Goal: Task Accomplishment & Management: Complete application form

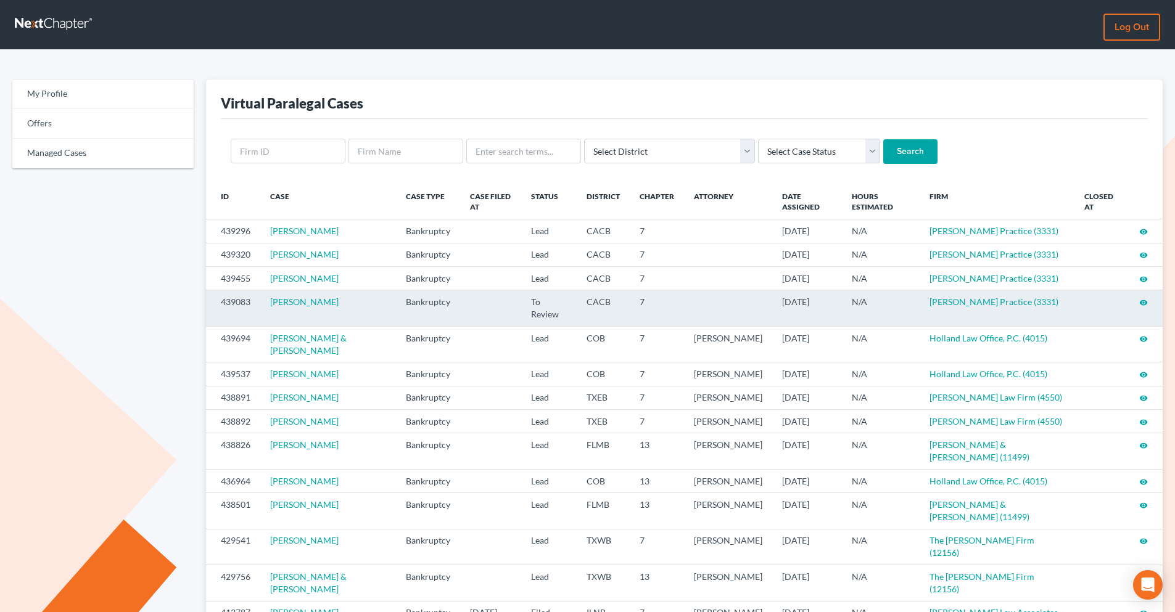
click at [1141, 304] on icon "visibility" at bounding box center [1143, 302] width 9 height 9
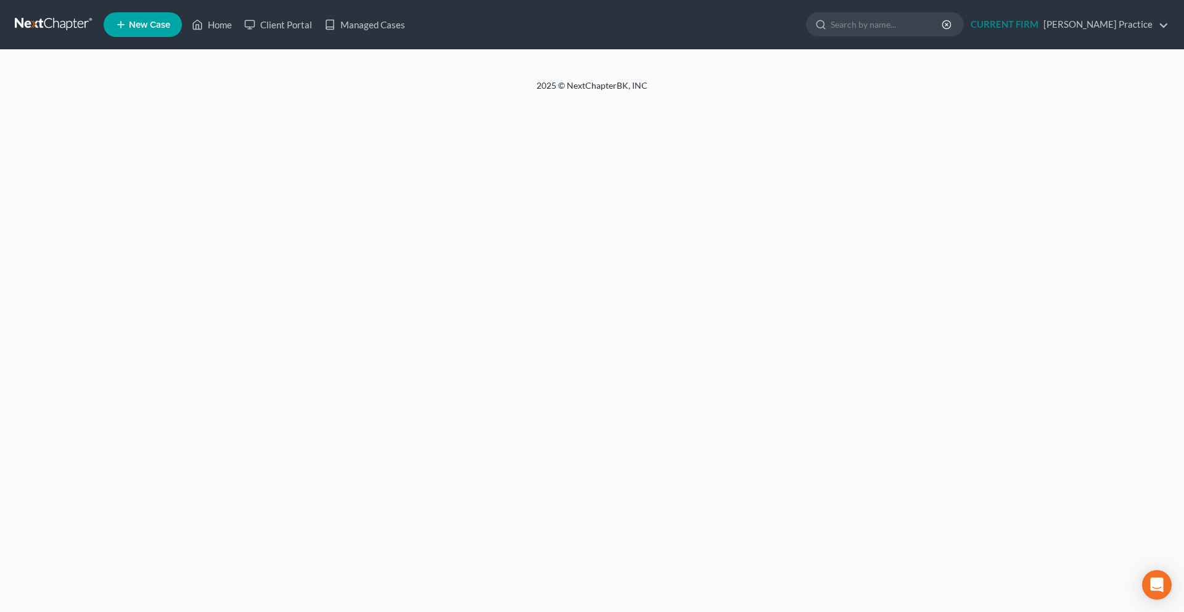
select select "3"
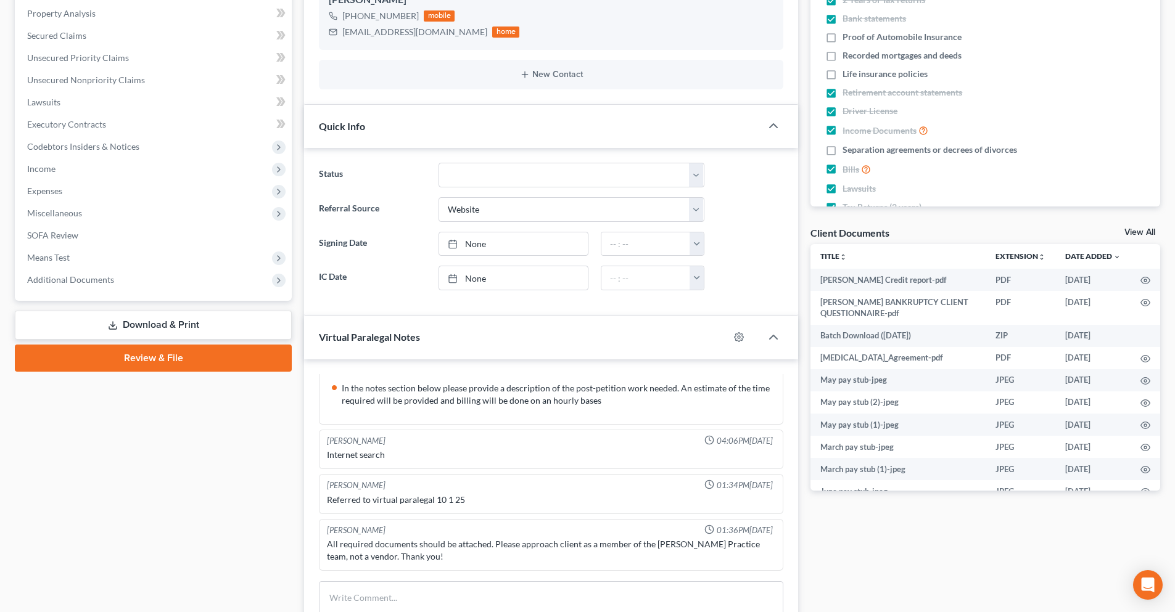
scroll to position [308, 0]
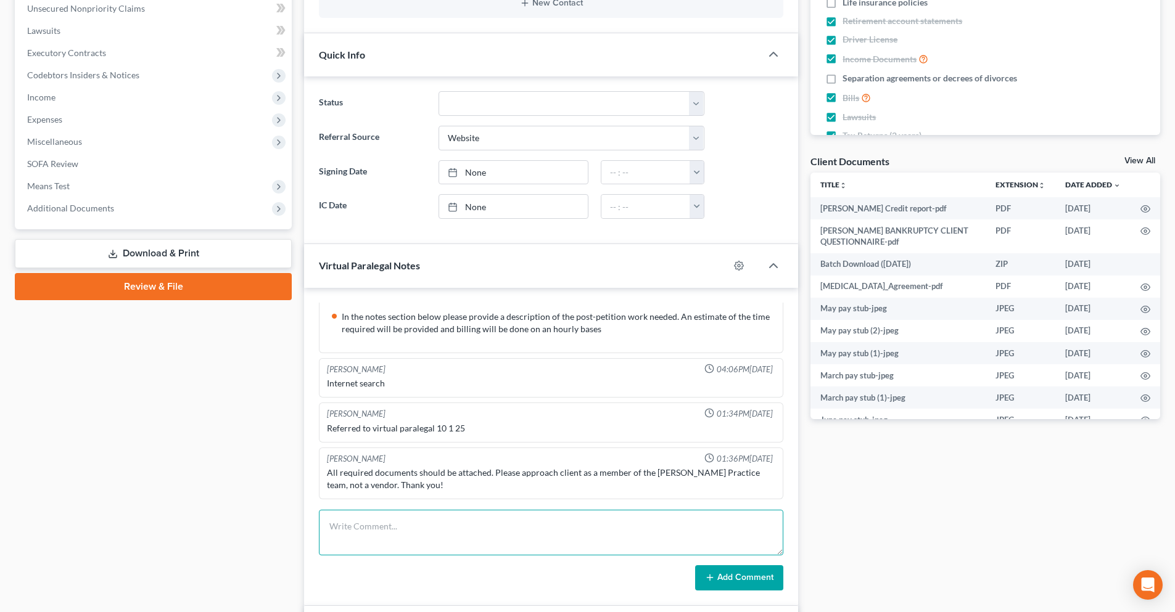
click at [469, 521] on textarea at bounding box center [551, 533] width 464 height 46
type textarea "t"
drag, startPoint x: 370, startPoint y: 528, endPoint x: 291, endPoint y: 528, distance: 78.9
click at [291, 528] on div "Petition Navigation Case Dashboard Payments Invoices Payments Payments Credit R…" at bounding box center [587, 348] width 1157 height 1077
type textarea "Could you please provide your contact email ? Thank you."
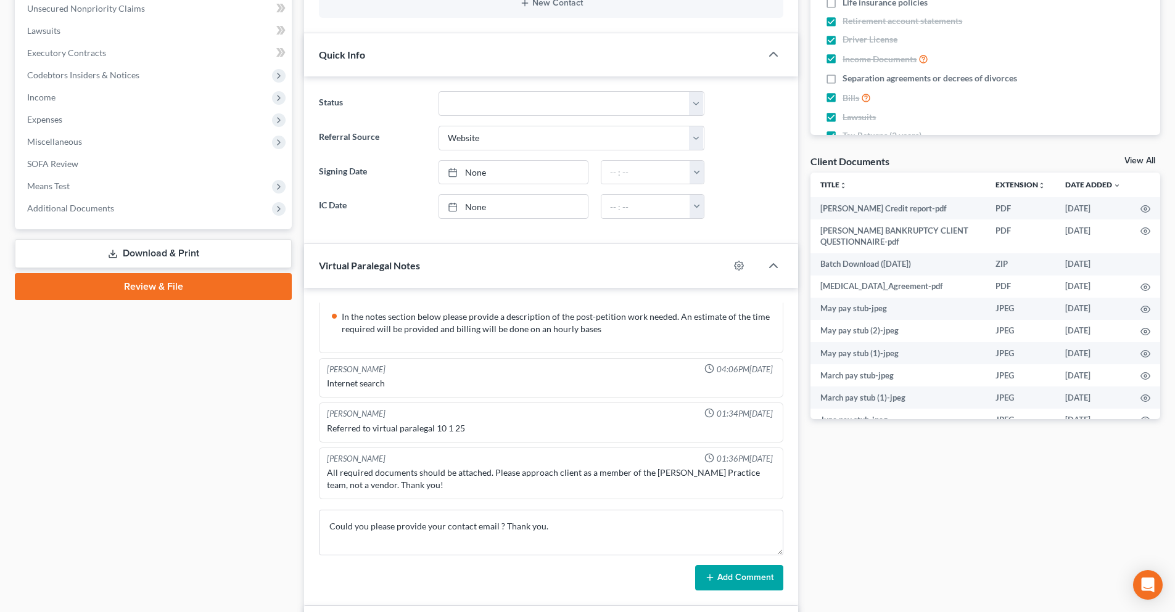
click at [731, 579] on button "Add Comment" at bounding box center [739, 578] width 88 height 26
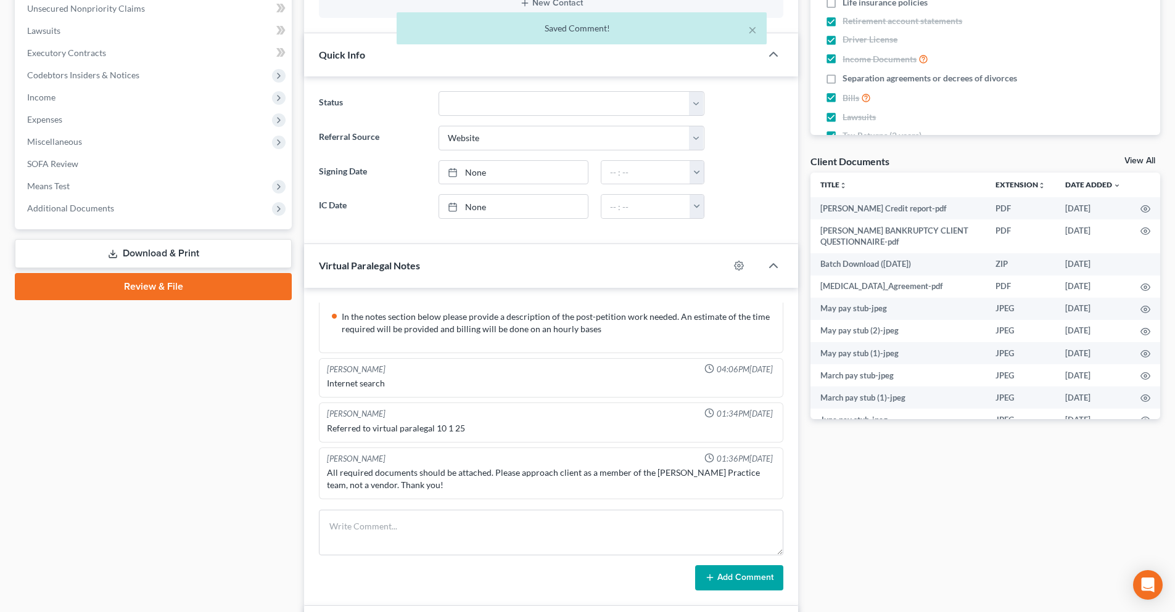
scroll to position [310, 0]
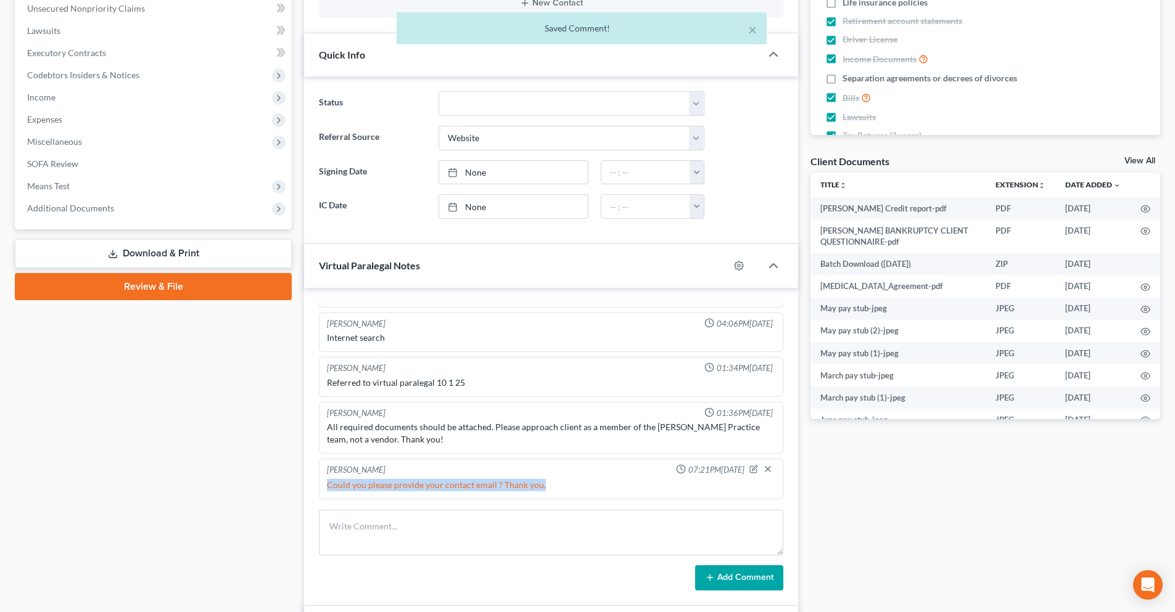
drag, startPoint x: 549, startPoint y: 490, endPoint x: 327, endPoint y: 489, distance: 222.6
click at [327, 489] on div "Could you please provide your contact email ? Thank you." at bounding box center [551, 485] width 448 height 12
copy div "Could you please provide your contact email ? Thank you."
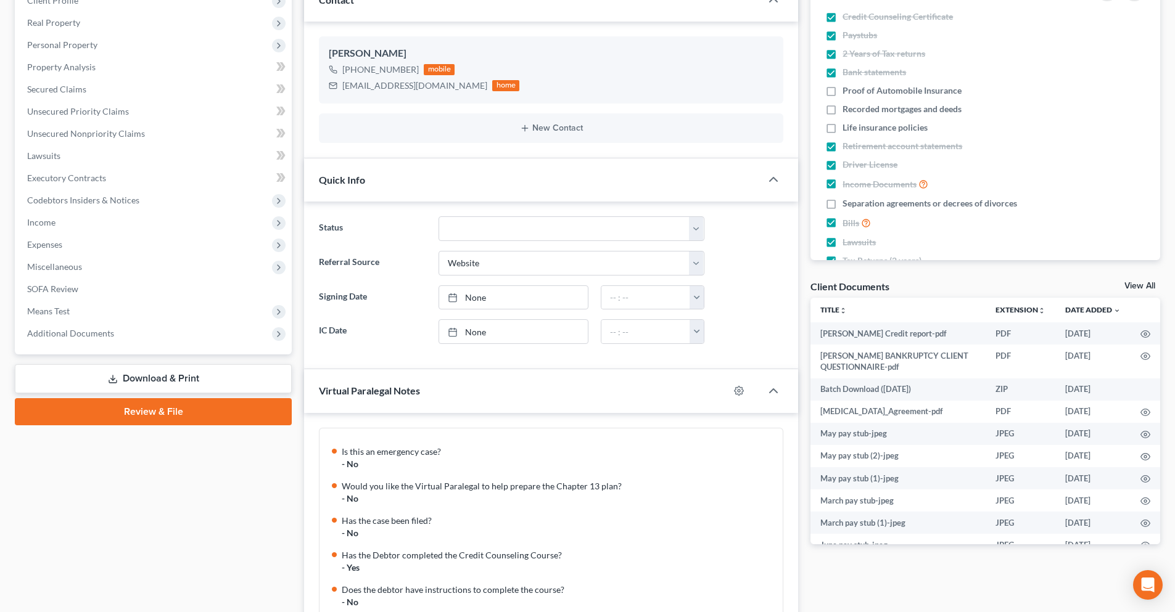
scroll to position [62, 0]
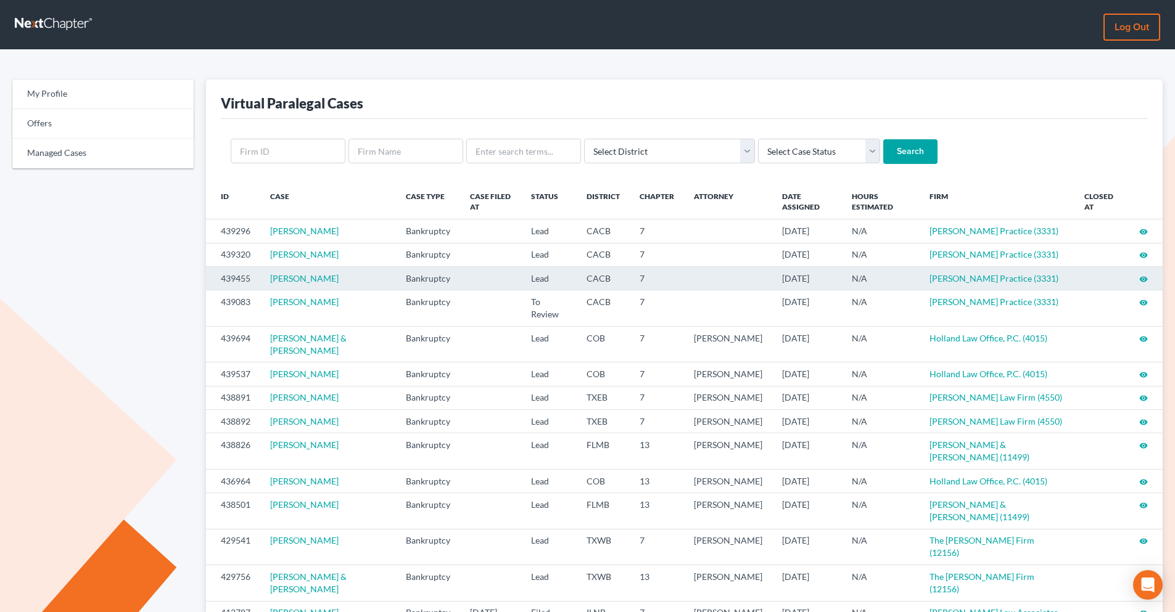
click at [1141, 279] on icon "visibility" at bounding box center [1143, 279] width 9 height 9
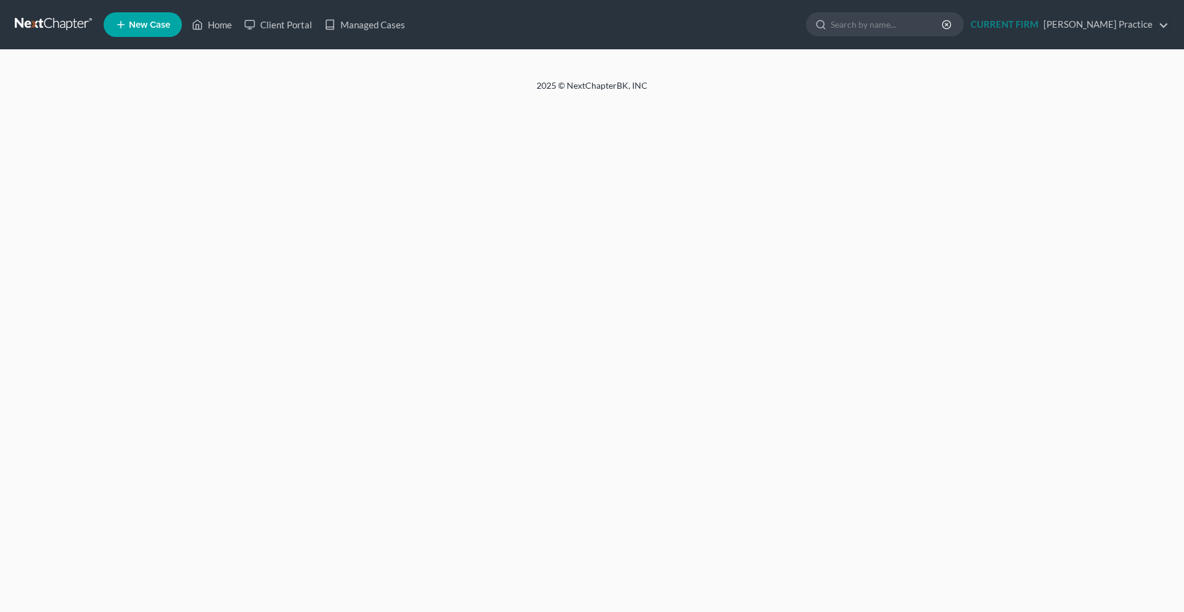
select select "3"
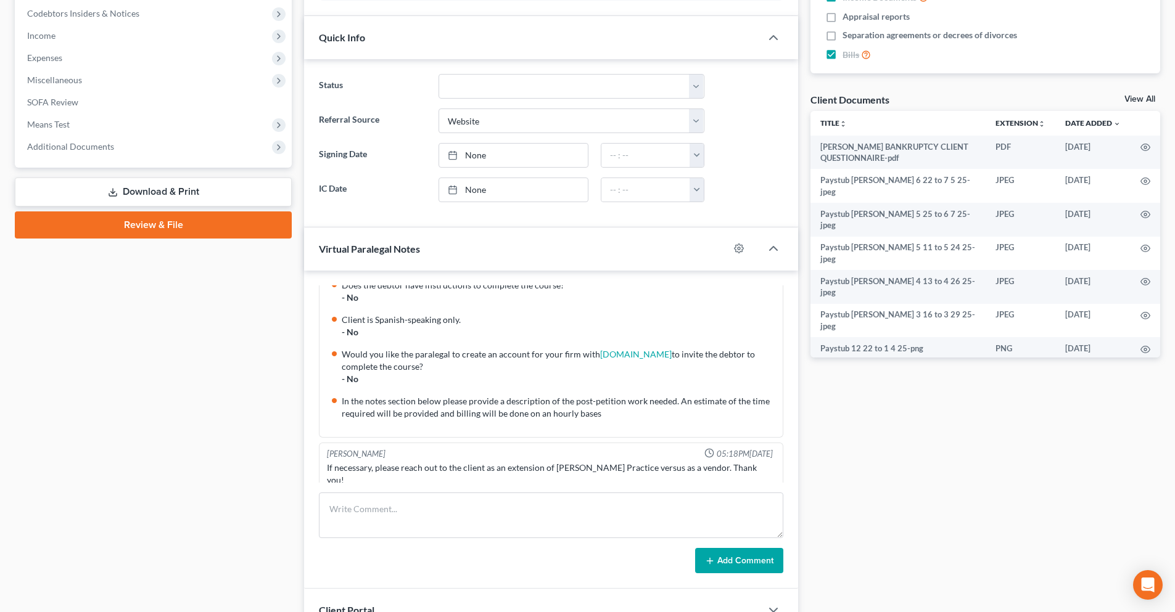
scroll to position [162, 0]
click at [380, 504] on textarea at bounding box center [551, 516] width 464 height 46
paste textarea "Could you please provide your contact email ? Thank you."
type textarea "Could you please provide your contact email ? Thank you."
click at [728, 565] on button "Add Comment" at bounding box center [739, 561] width 88 height 26
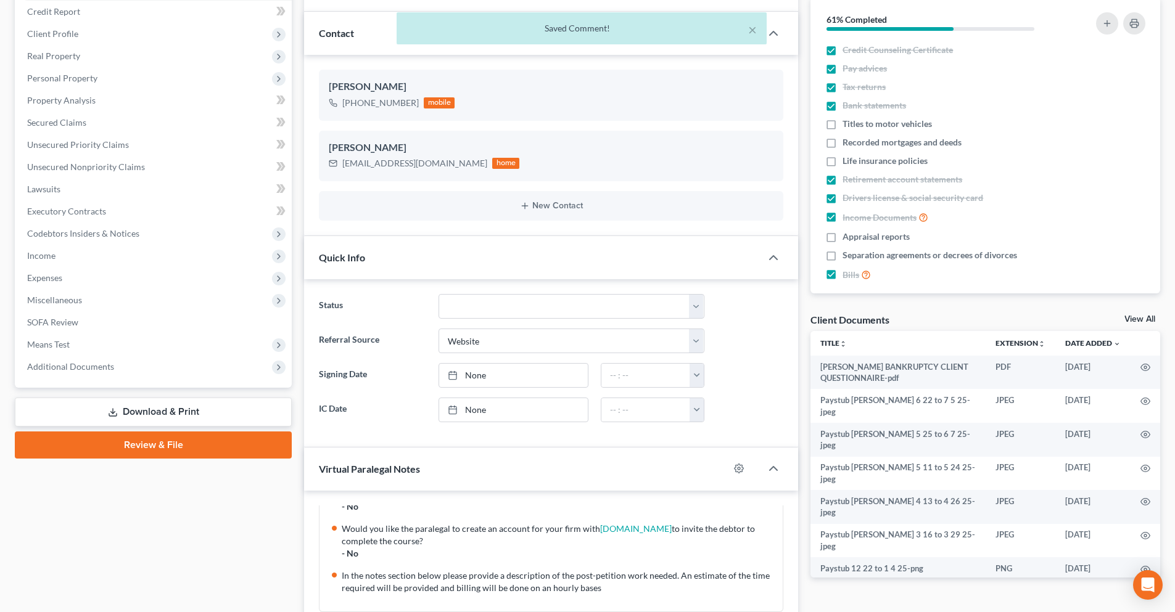
scroll to position [123, 0]
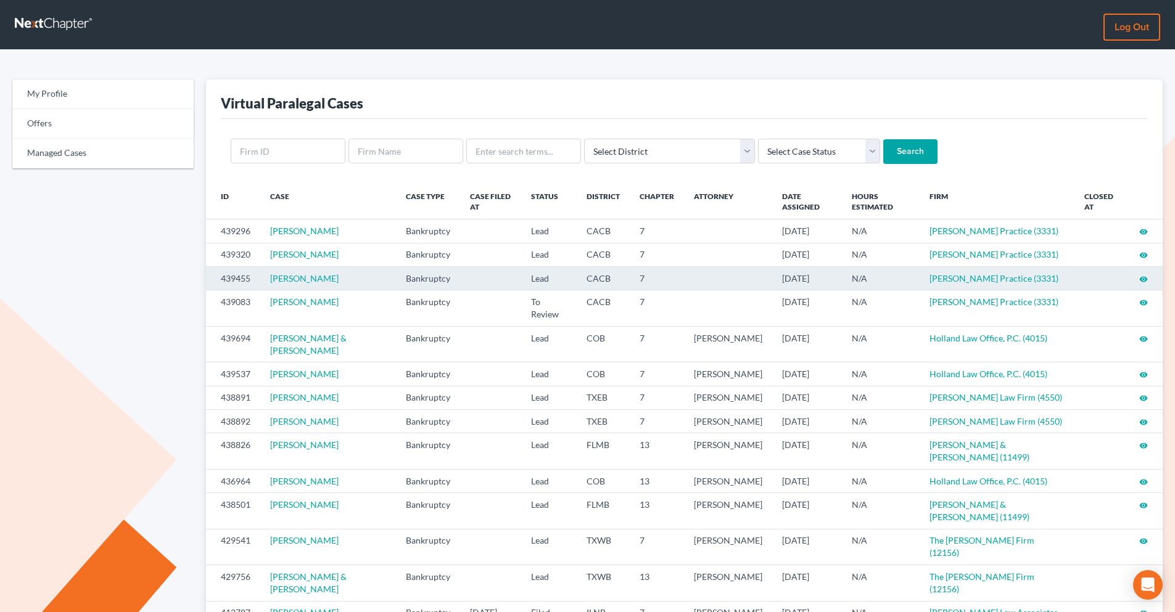
click at [1146, 281] on icon "visibility" at bounding box center [1143, 279] width 9 height 9
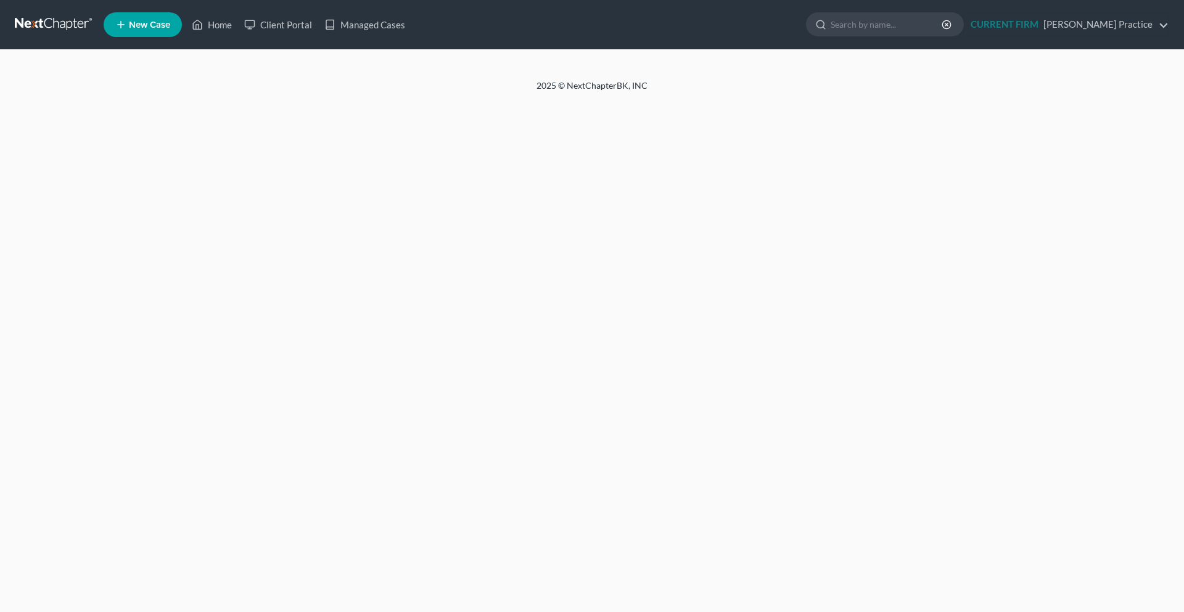
select select "3"
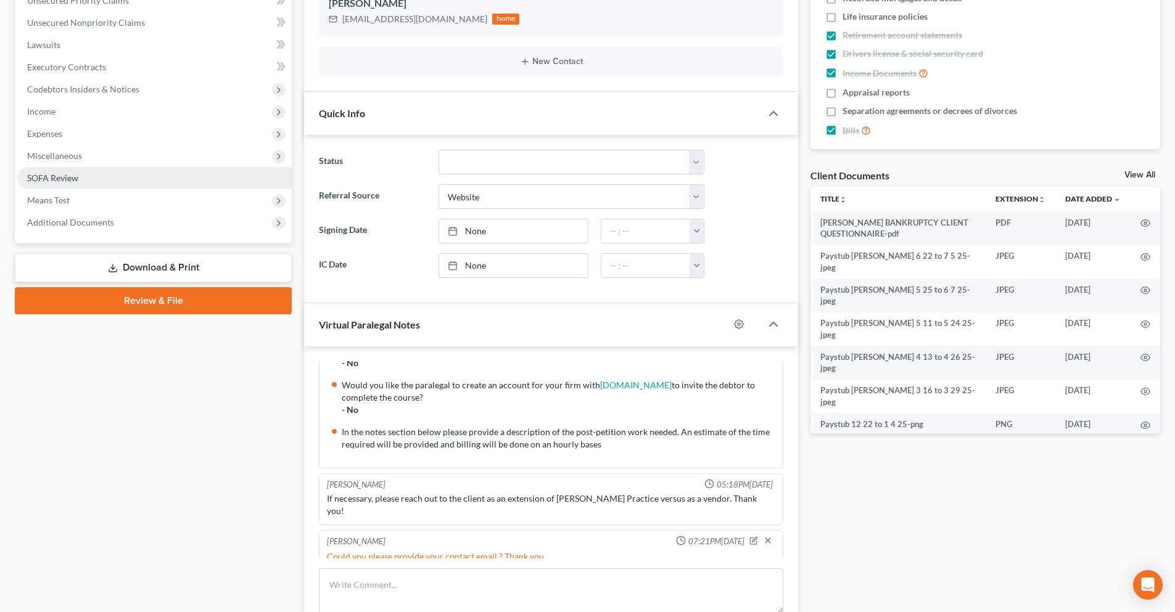
scroll to position [247, 0]
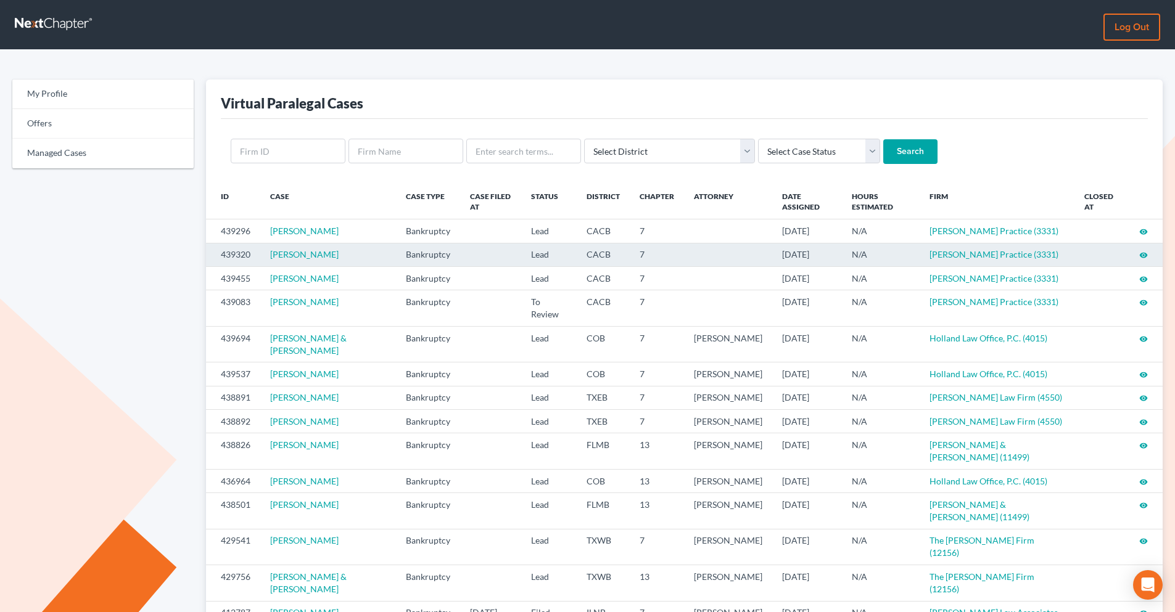
click at [1145, 255] on icon "visibility" at bounding box center [1143, 255] width 9 height 9
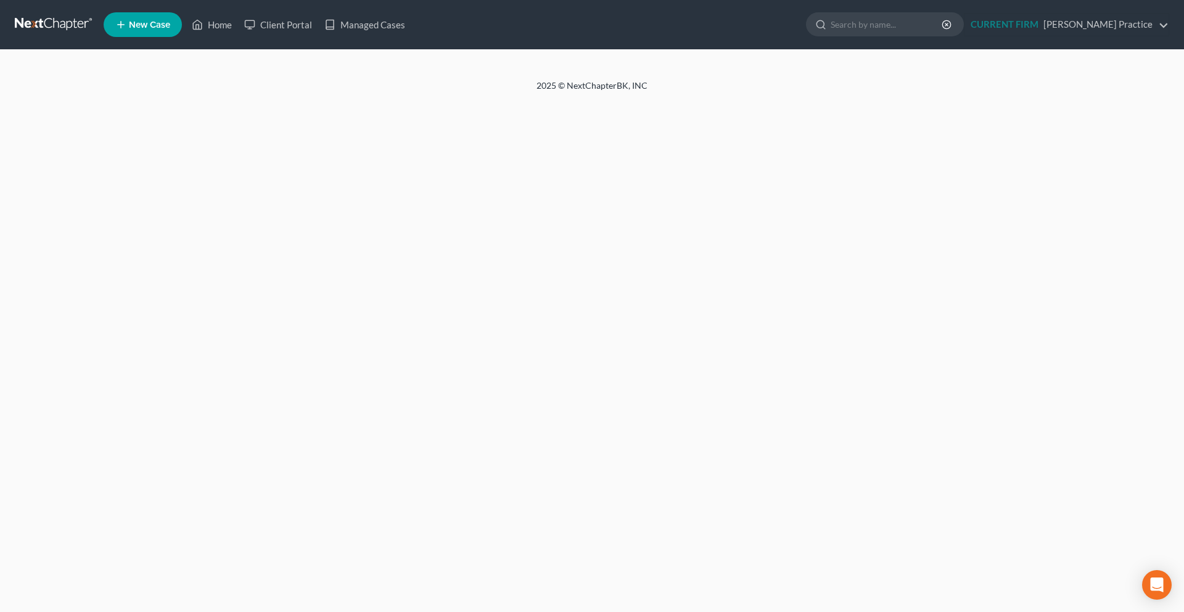
select select "6"
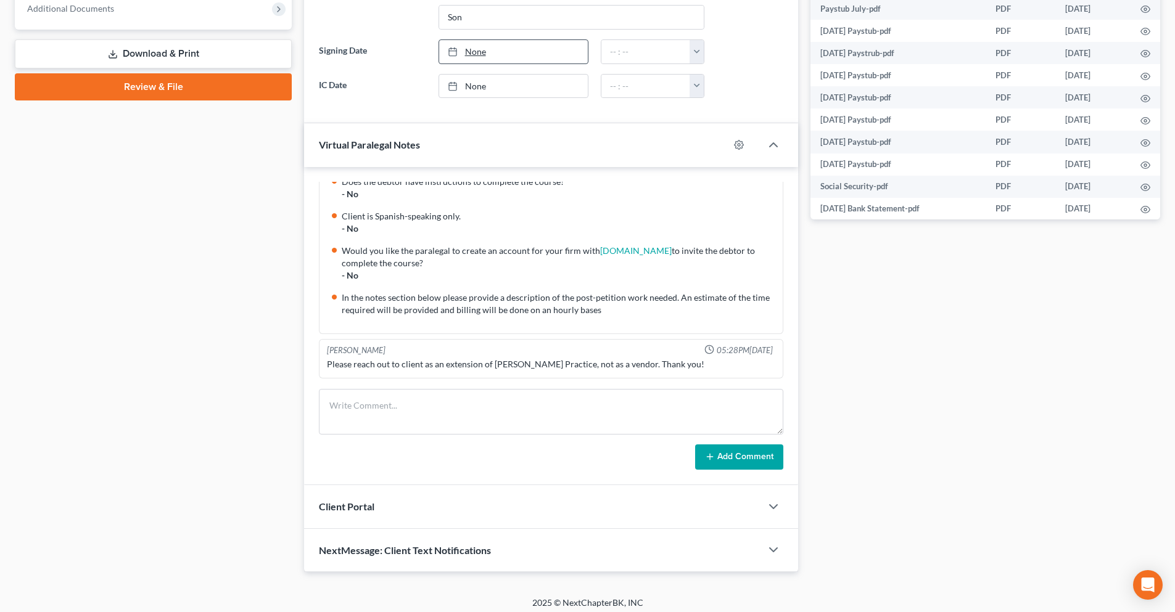
scroll to position [515, 0]
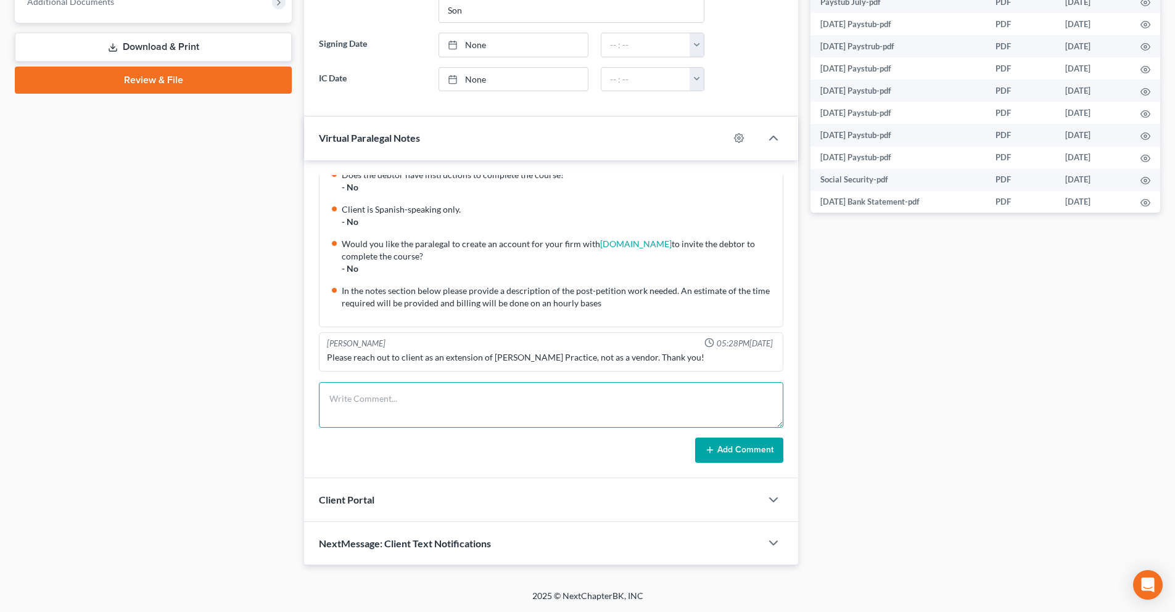
click at [432, 397] on textarea at bounding box center [551, 405] width 464 height 46
paste textarea "Could you please provide your contact email ? Thank you."
type textarea "Could you please provide your contact email ? Thank you."
click at [749, 454] on button "Add Comment" at bounding box center [739, 451] width 88 height 26
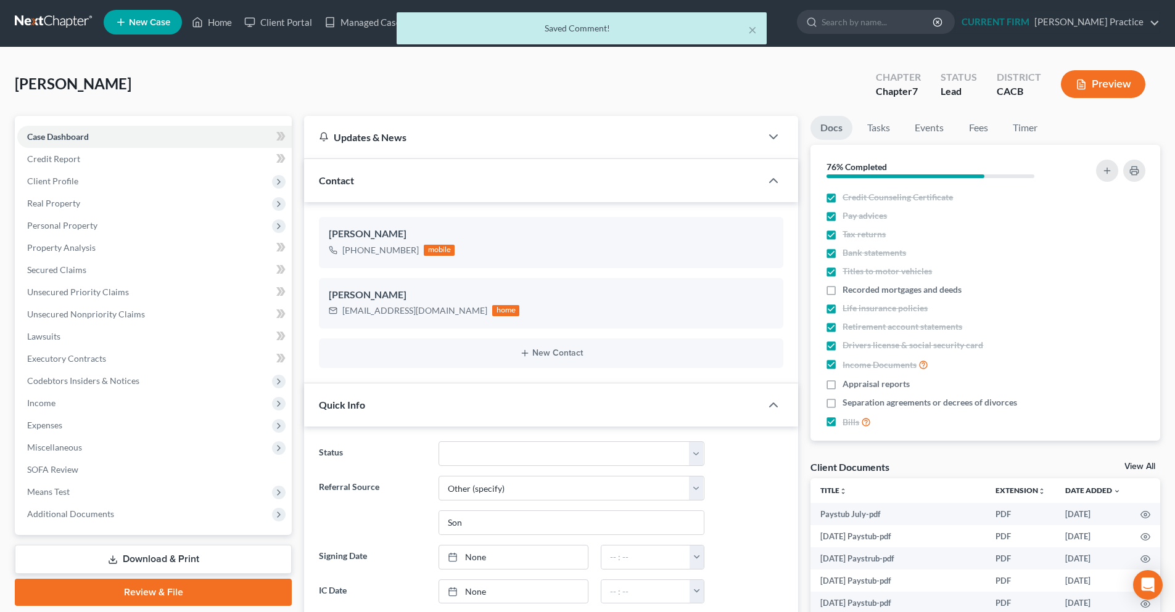
scroll to position [0, 0]
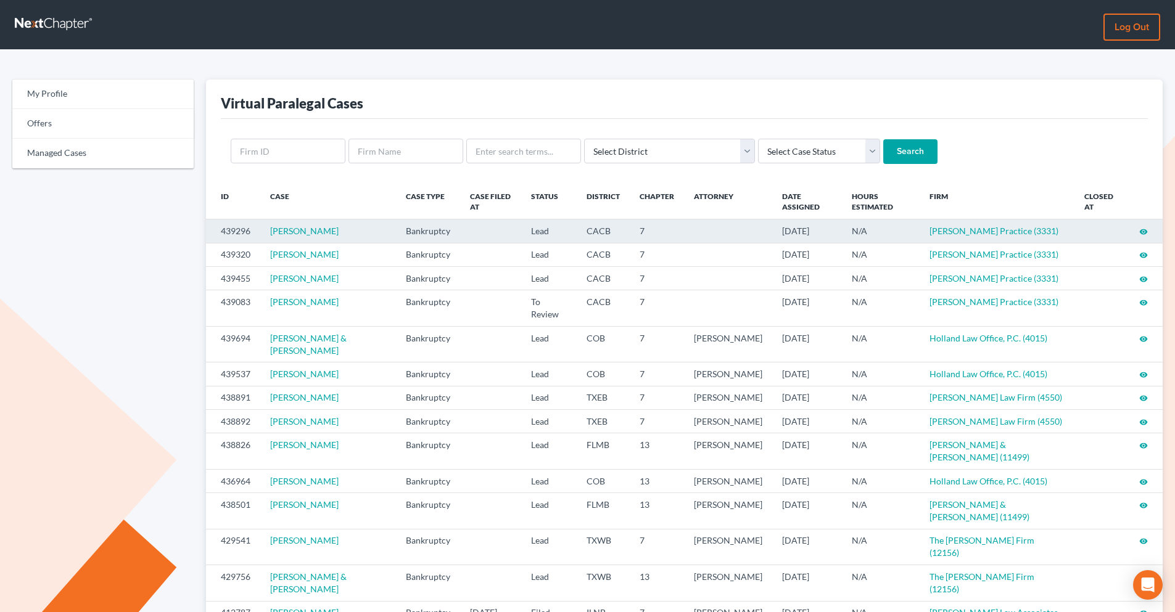
click at [1145, 231] on icon "visibility" at bounding box center [1143, 232] width 9 height 9
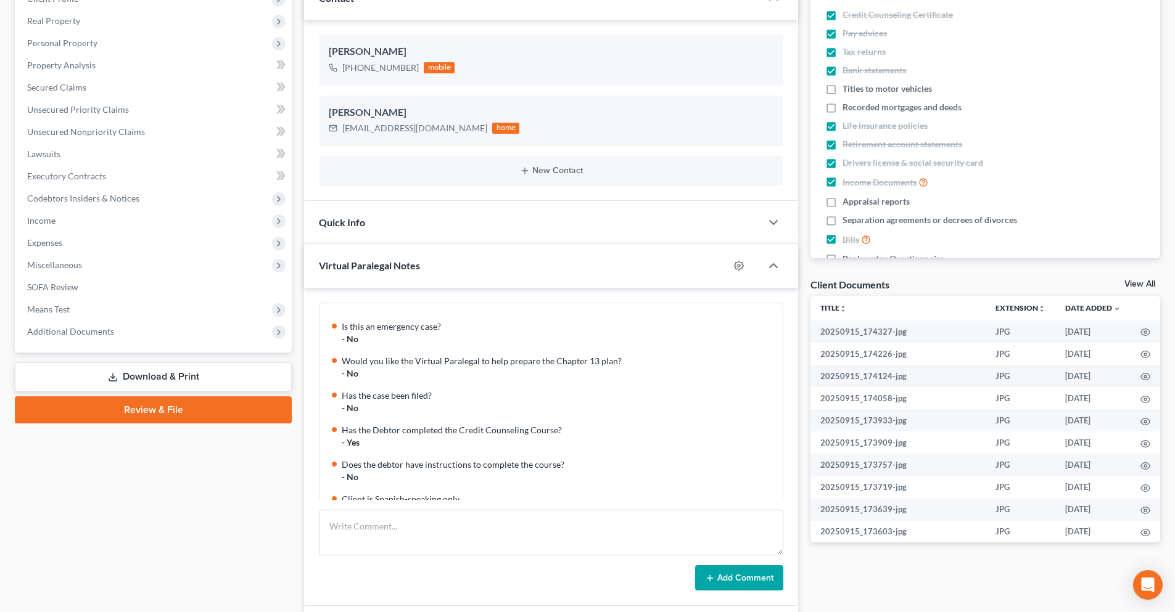
scroll to position [162, 0]
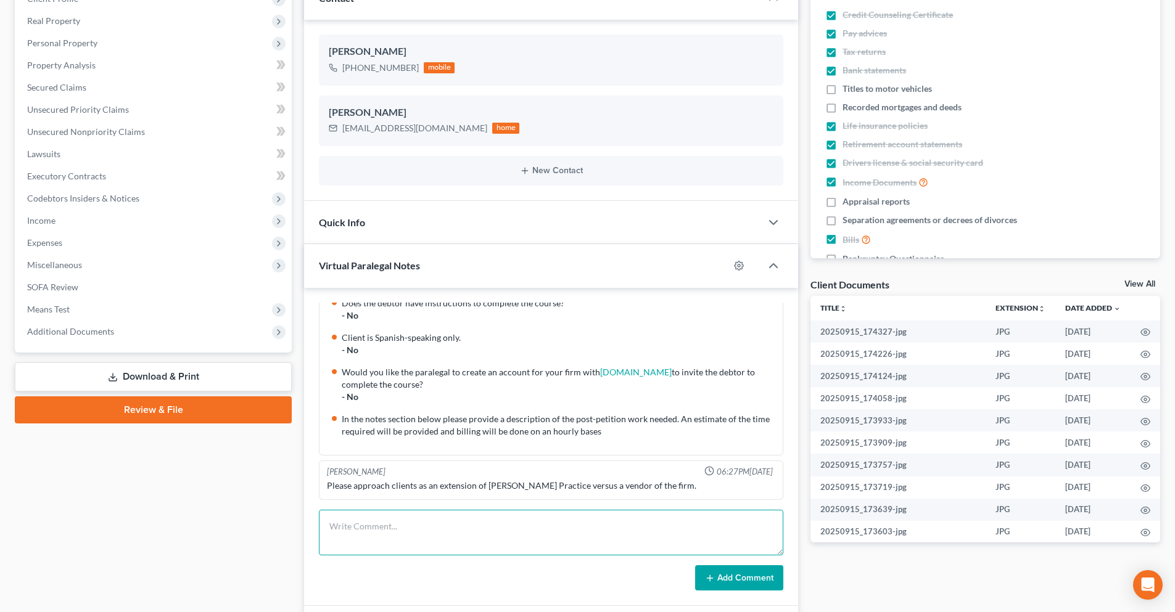
click at [424, 516] on textarea at bounding box center [551, 533] width 464 height 46
paste textarea "Could you please provide your contact email ? Thank you."
type textarea "Could you please provide your contact email ? Thank you."
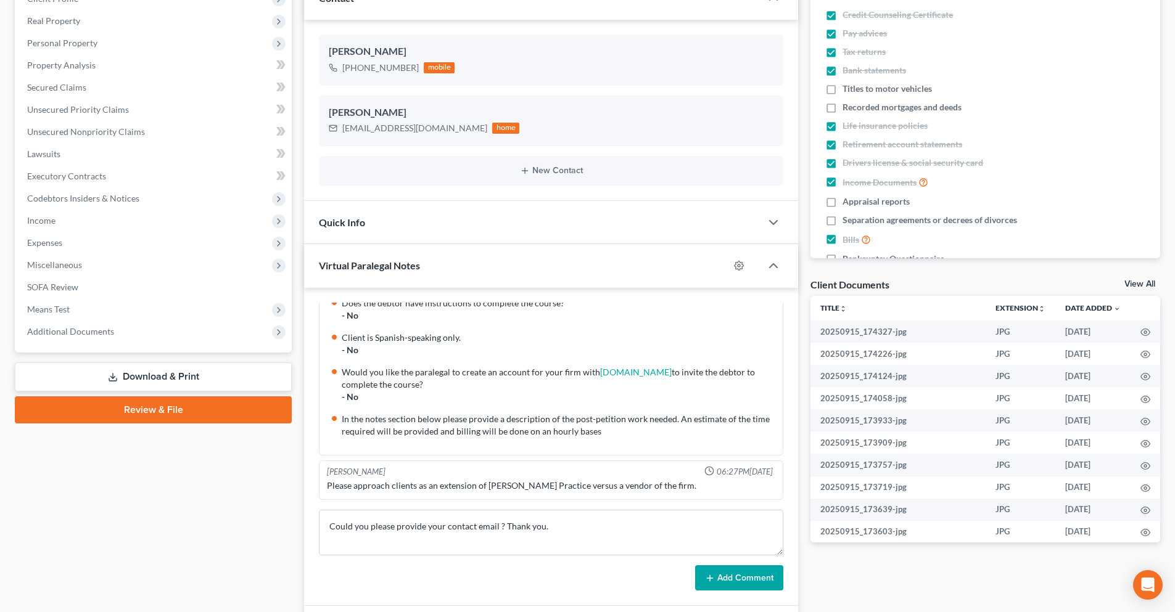
click at [739, 582] on button "Add Comment" at bounding box center [739, 578] width 88 height 26
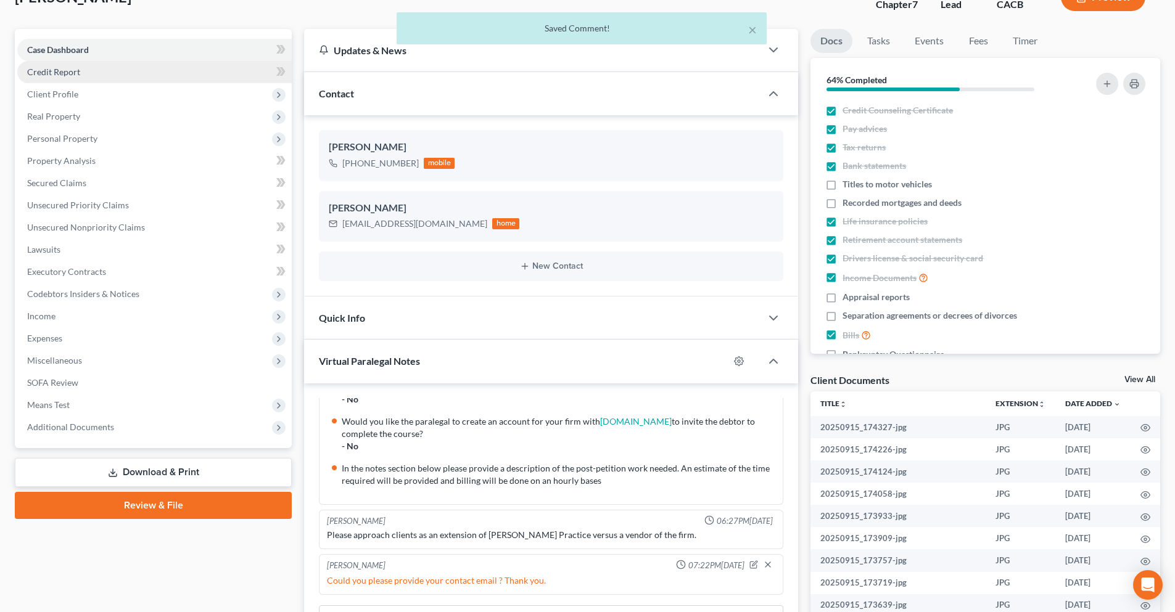
scroll to position [0, 0]
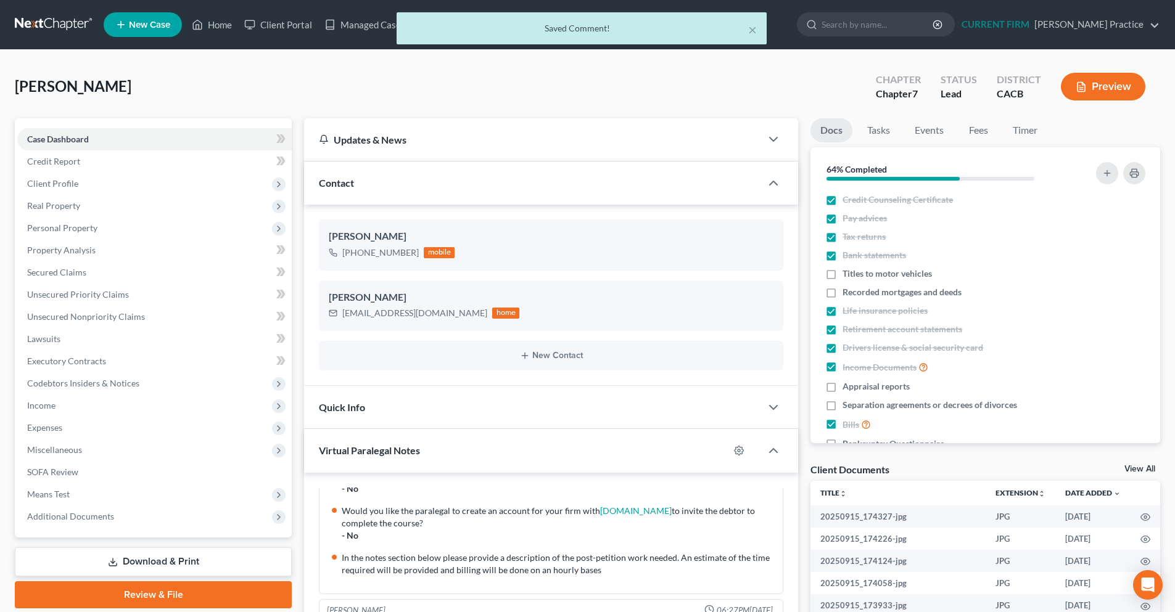
click at [57, 24] on div "× Saved Comment!" at bounding box center [581, 31] width 1175 height 38
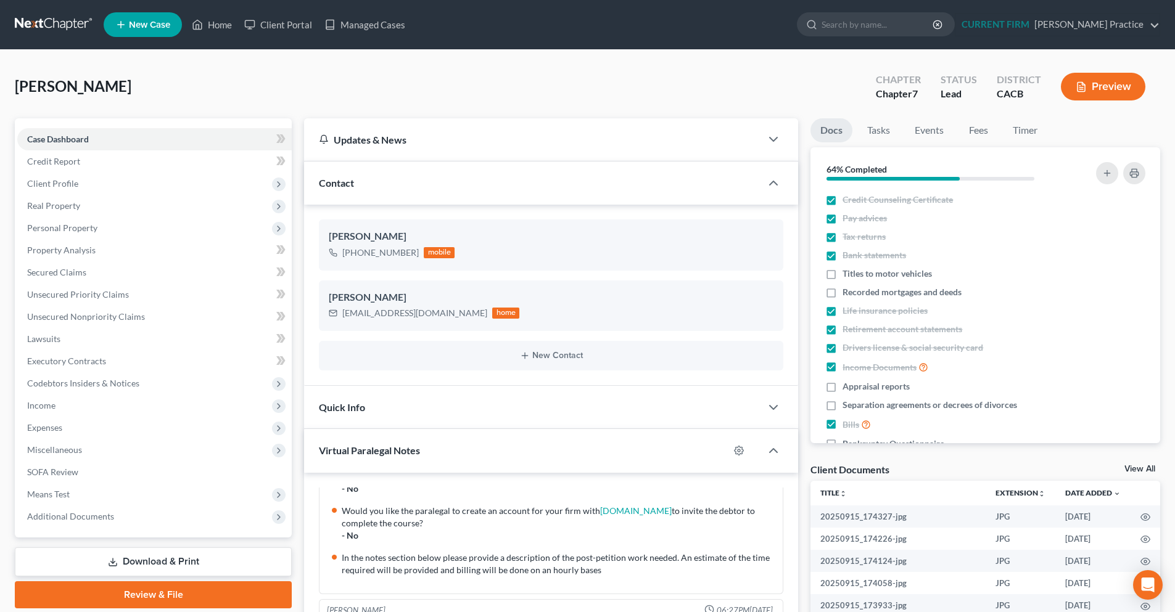
click at [44, 23] on link at bounding box center [54, 25] width 79 height 22
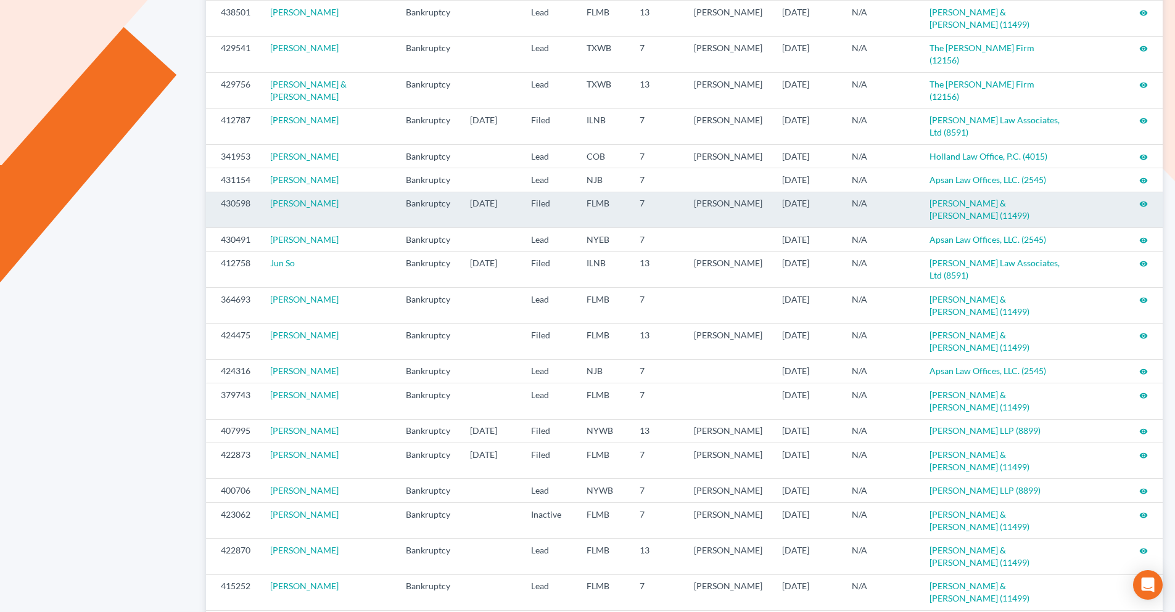
scroll to position [493, 0]
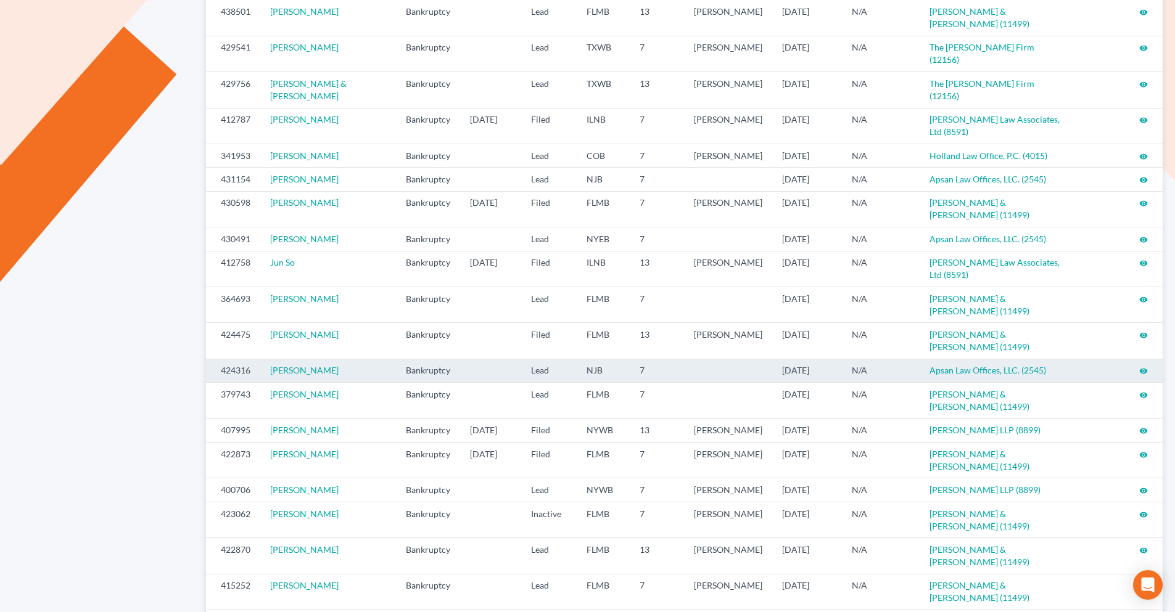
click at [1144, 367] on icon "visibility" at bounding box center [1143, 371] width 9 height 9
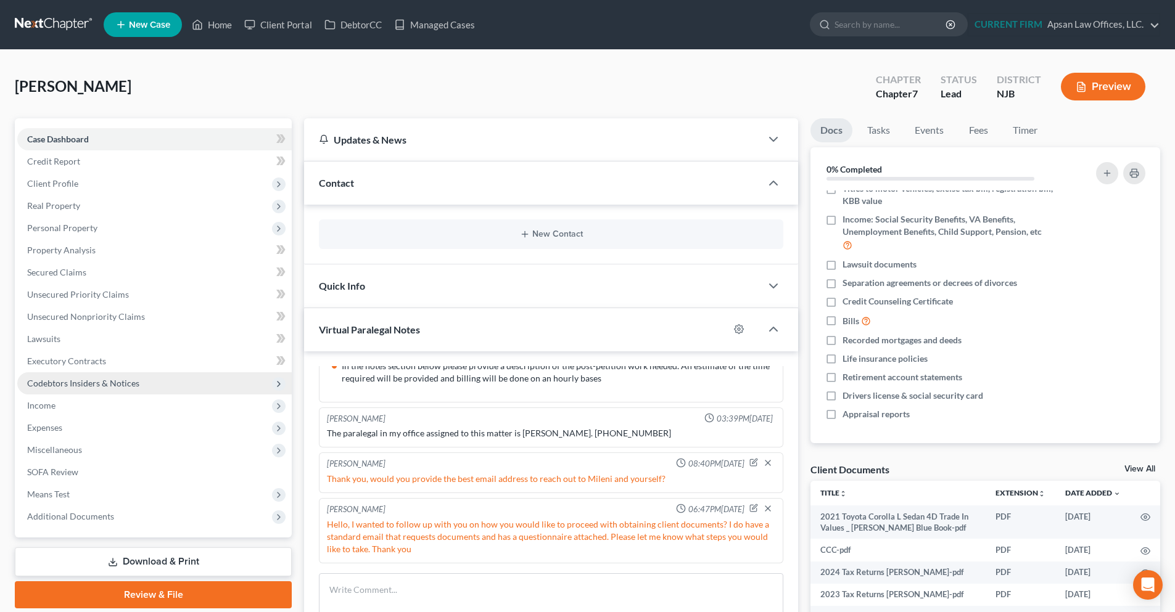
click at [104, 382] on span "Codebtors Insiders & Notices" at bounding box center [83, 383] width 112 height 10
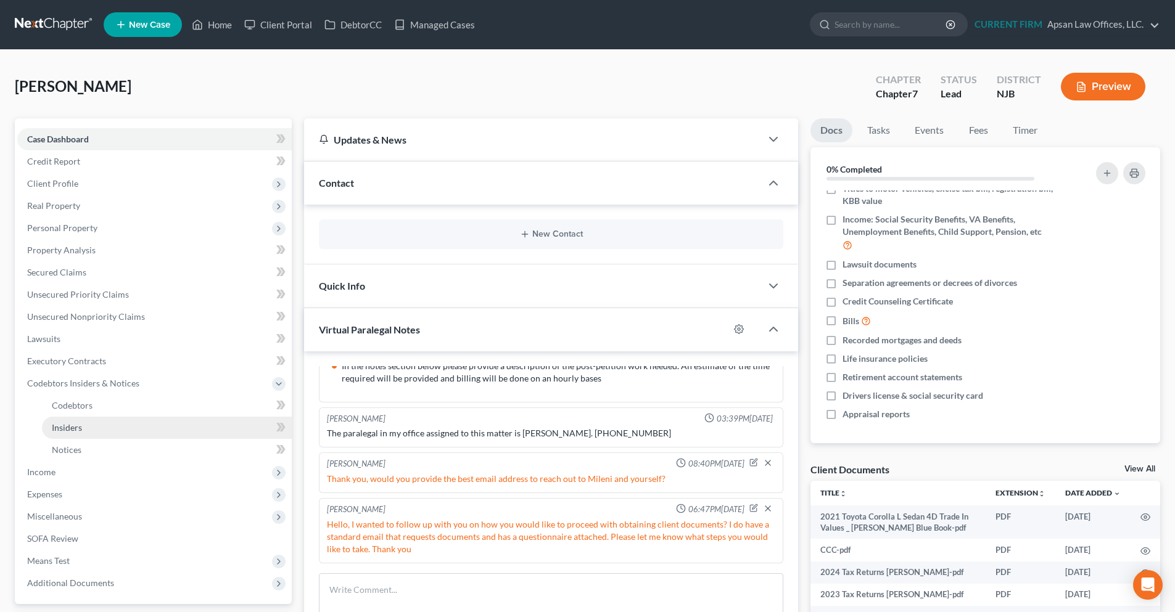
click at [91, 432] on link "Insiders" at bounding box center [167, 428] width 250 height 22
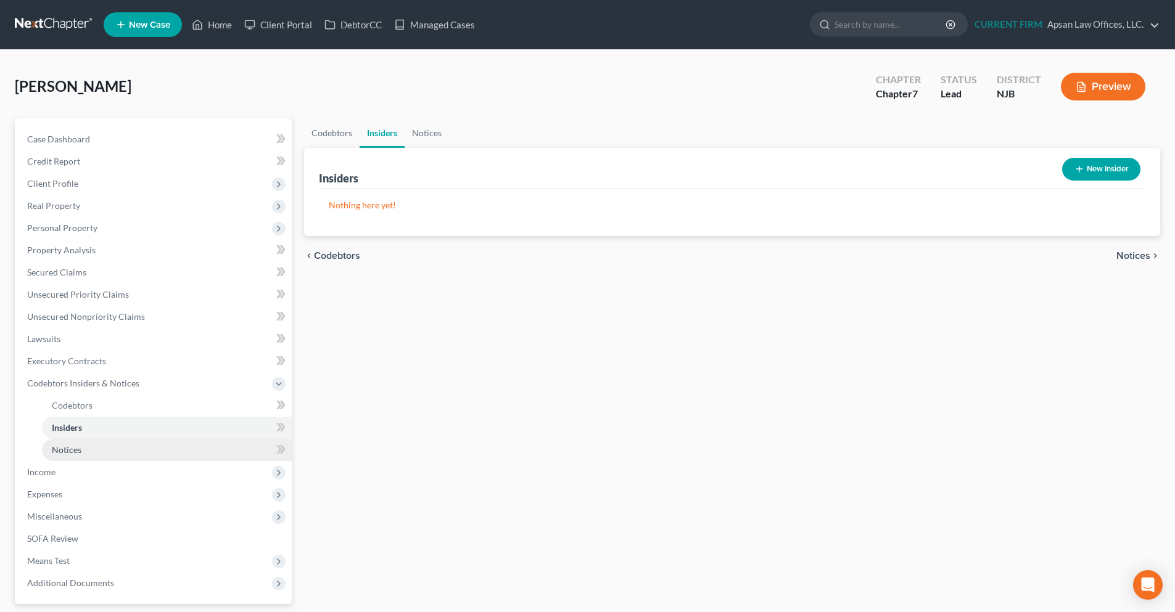
click at [70, 451] on span "Notices" at bounding box center [67, 450] width 30 height 10
click at [75, 434] on link "Insiders" at bounding box center [167, 428] width 250 height 22
click at [1091, 161] on button "New Insider" at bounding box center [1101, 169] width 78 height 23
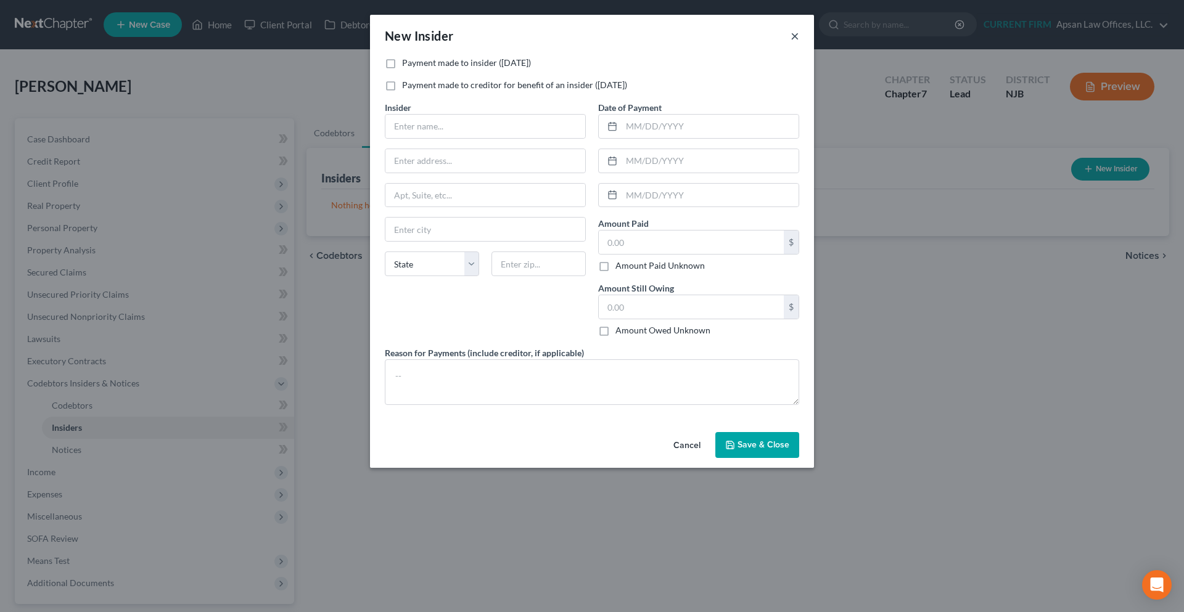
click at [790, 42] on div "New Insider ×" at bounding box center [592, 36] width 444 height 42
click at [794, 39] on button "×" at bounding box center [795, 35] width 9 height 15
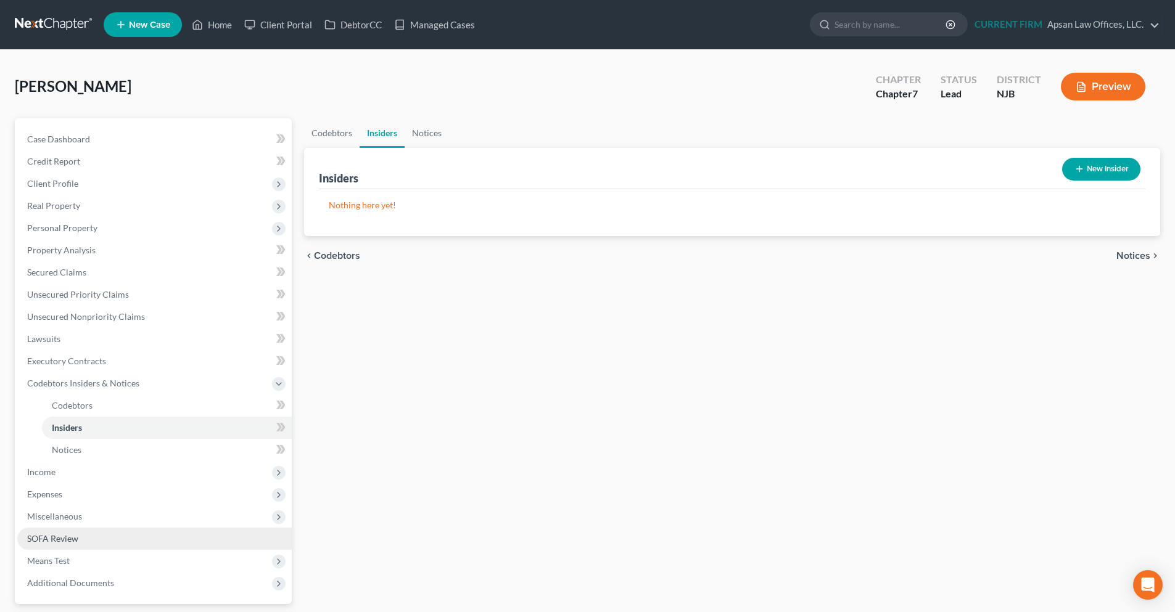
click at [89, 538] on link "SOFA Review" at bounding box center [154, 539] width 274 height 22
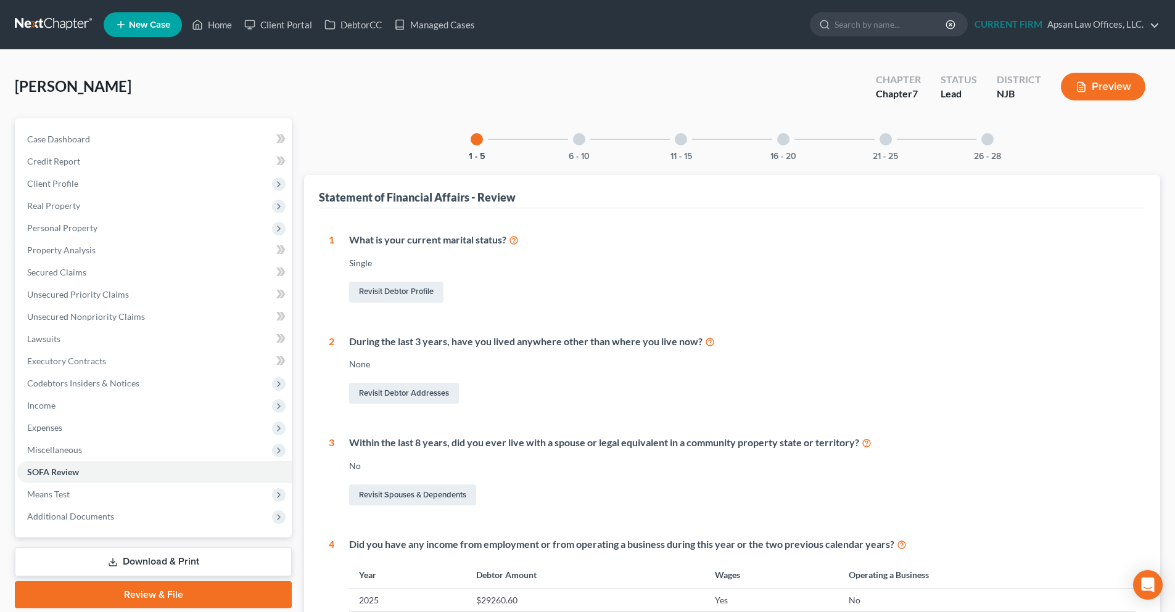
click at [575, 143] on div at bounding box center [579, 139] width 12 height 12
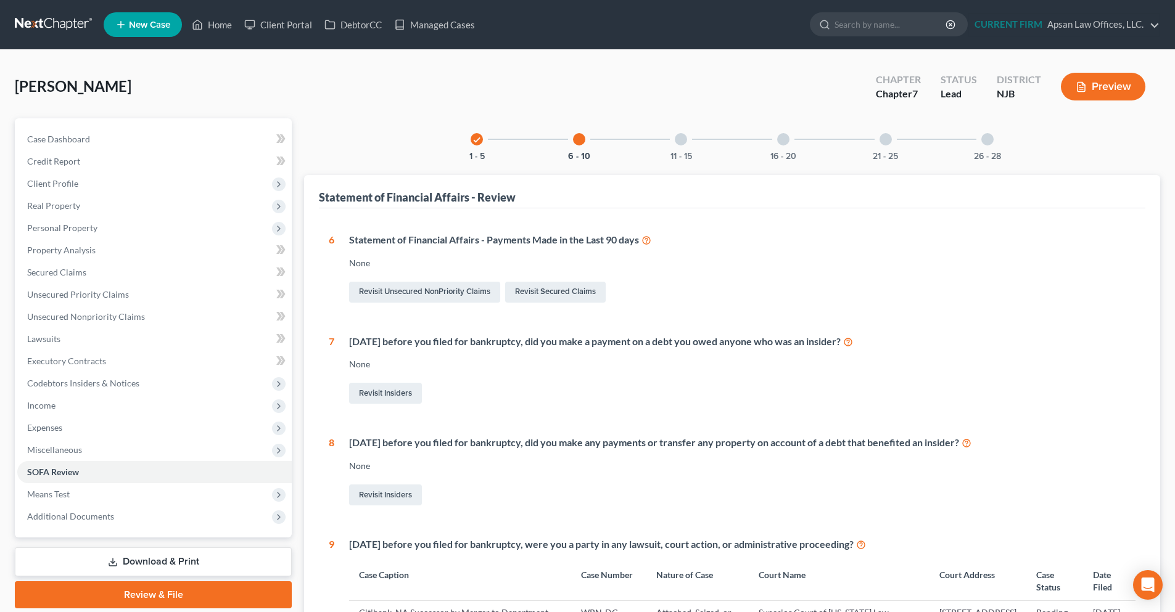
click at [679, 141] on div at bounding box center [681, 139] width 12 height 12
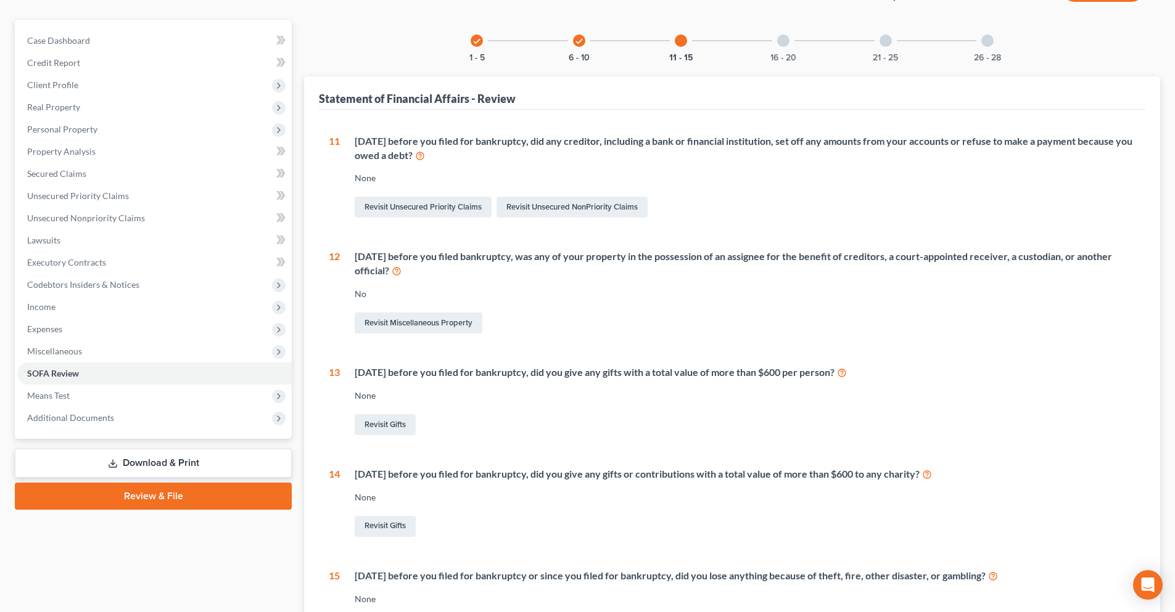
scroll to position [73, 0]
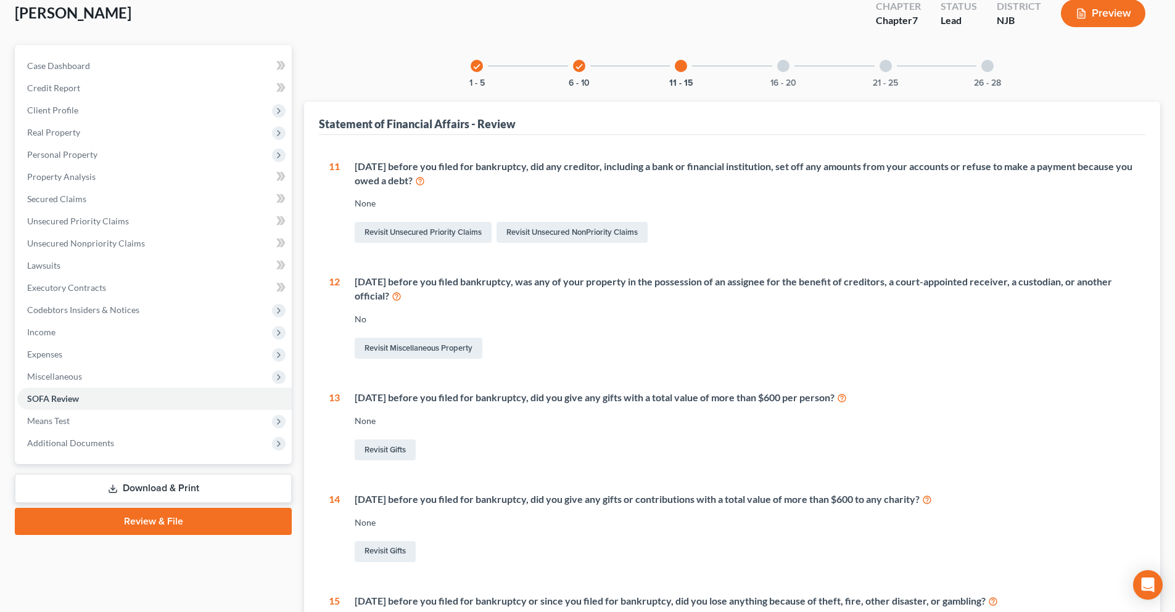
click at [575, 71] on div "check" at bounding box center [579, 66] width 12 height 12
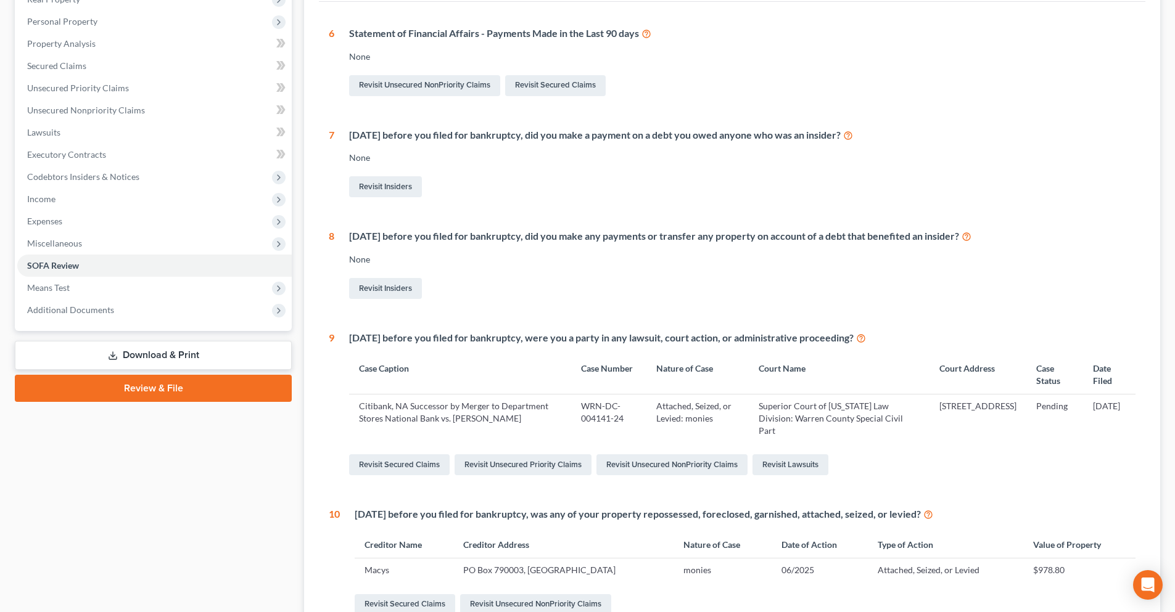
scroll to position [197, 0]
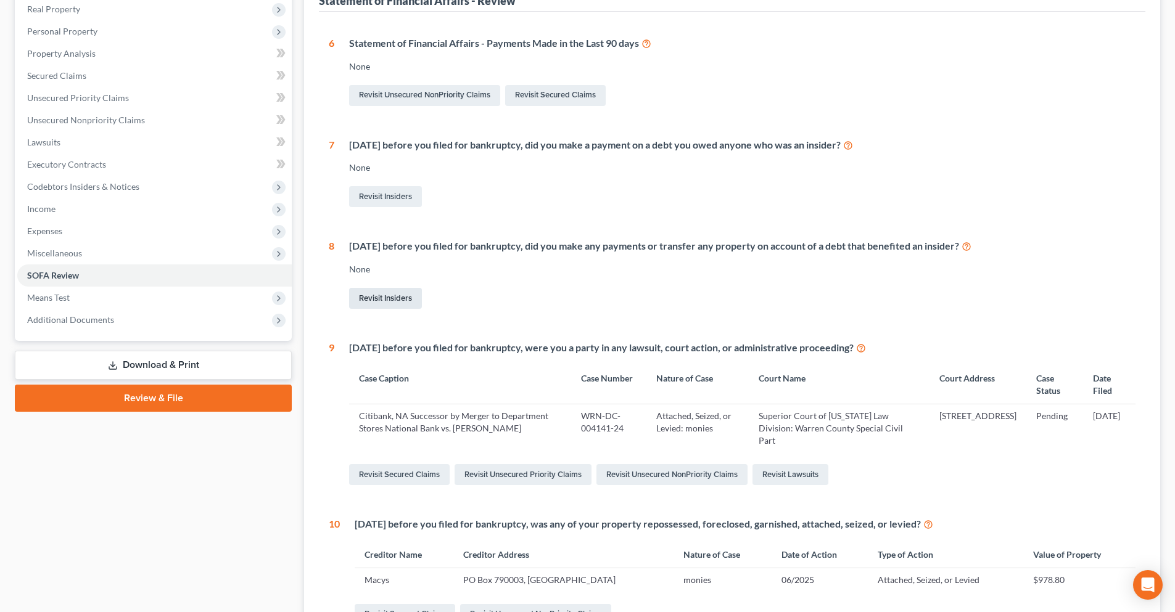
click at [396, 298] on link "Revisit Insiders" at bounding box center [385, 298] width 73 height 21
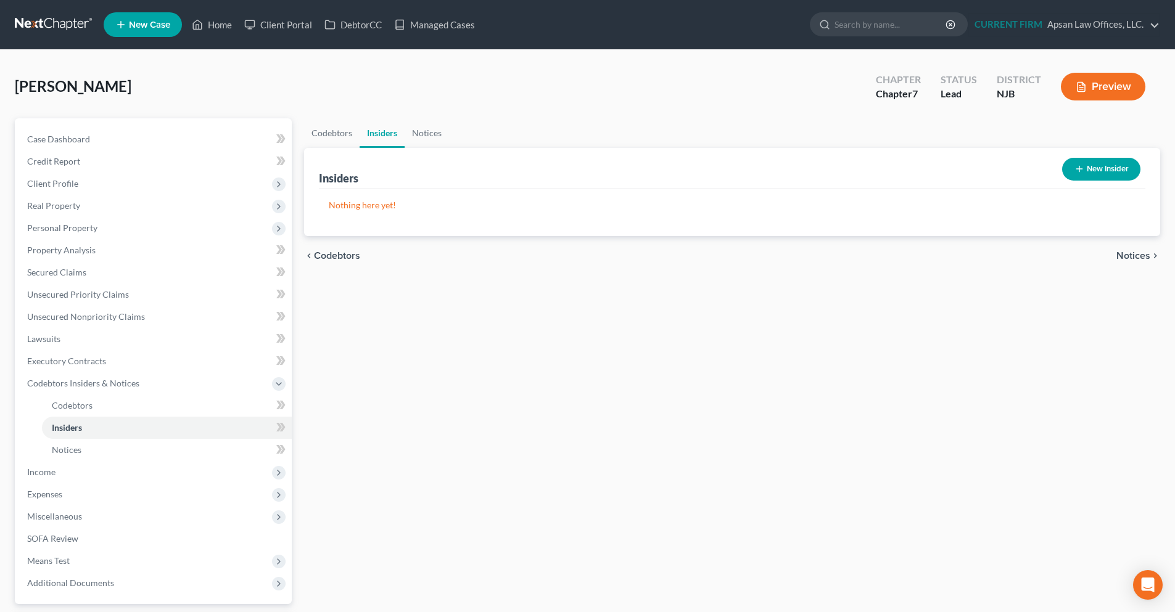
click at [1083, 171] on button "New Insider" at bounding box center [1101, 169] width 78 height 23
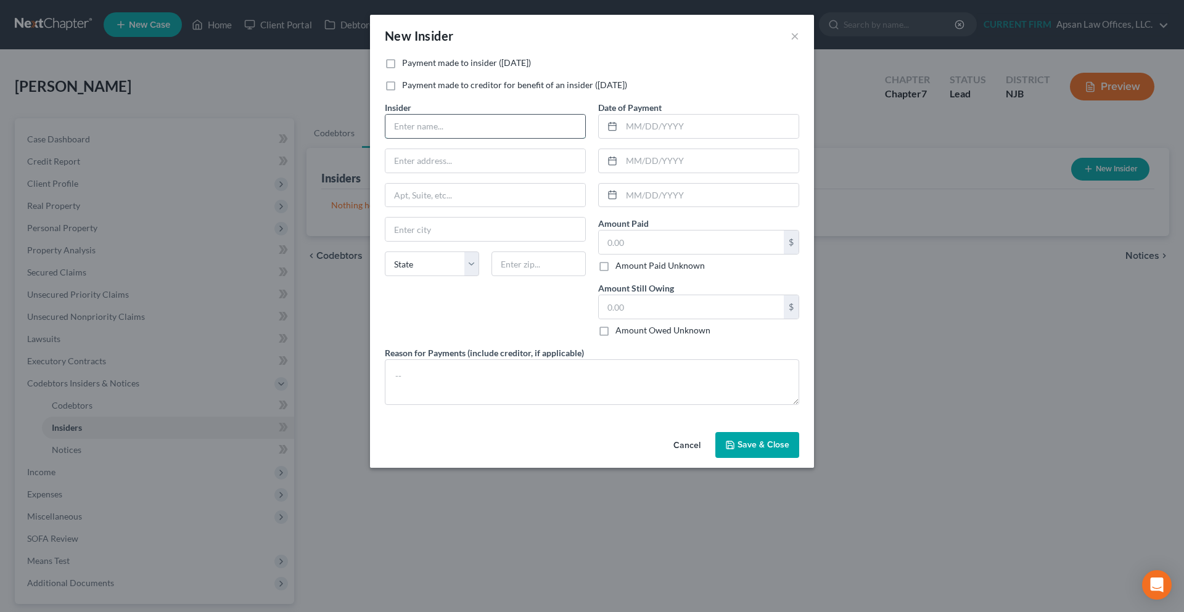
click at [423, 115] on input "text" at bounding box center [485, 126] width 200 height 23
paste input "Nancy Gajdzisz"
type input "Nancy Gajdzisz"
click at [490, 163] on input "text" at bounding box center [485, 160] width 200 height 23
type input "71 Hope Rd"
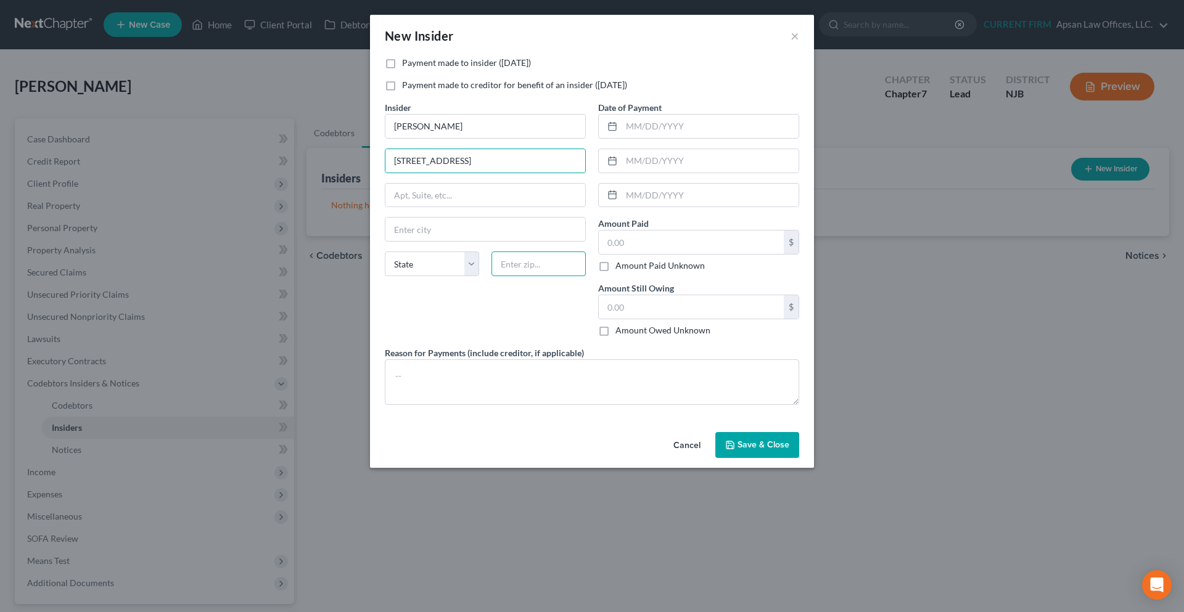
click at [534, 267] on input "text" at bounding box center [538, 264] width 94 height 25
type input "07825"
click at [717, 130] on input "text" at bounding box center [710, 126] width 177 height 23
type input "Blairstown"
select select "33"
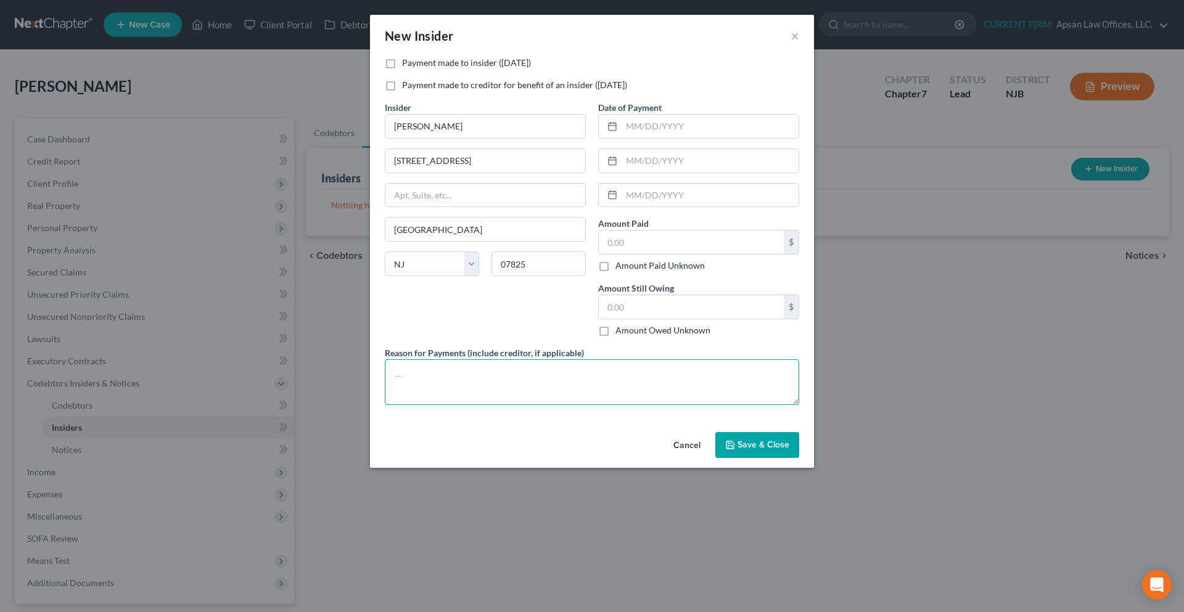
click at [534, 374] on textarea at bounding box center [592, 383] width 414 height 46
paste textarea "Debtor Zelles paycheck to sister. Sister uses funds to pay debtor’s living expe…"
drag, startPoint x: 437, startPoint y: 381, endPoint x: 496, endPoint y: 400, distance: 62.0
click at [496, 400] on textarea "Debtor Zelles paycheck to sister. Sister uses funds to pay debtor’s living expe…" at bounding box center [592, 383] width 414 height 46
type textarea "Debtor Zelles paycheck to sister. Sister uses funds to pay debtor’s living expe…"
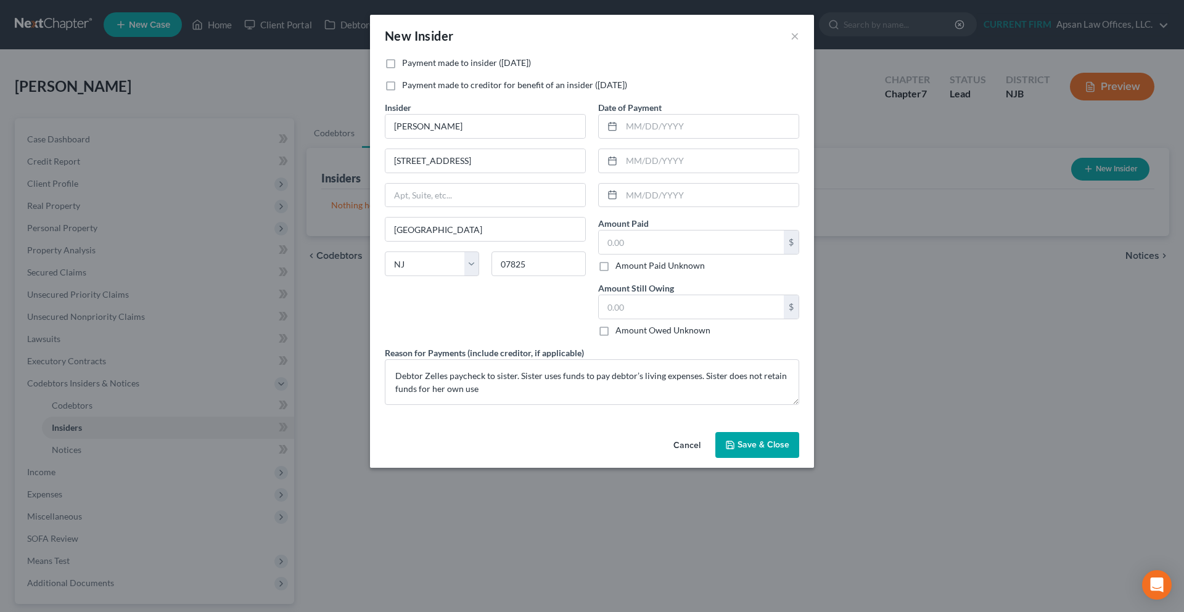
click at [685, 446] on button "Cancel" at bounding box center [687, 446] width 47 height 25
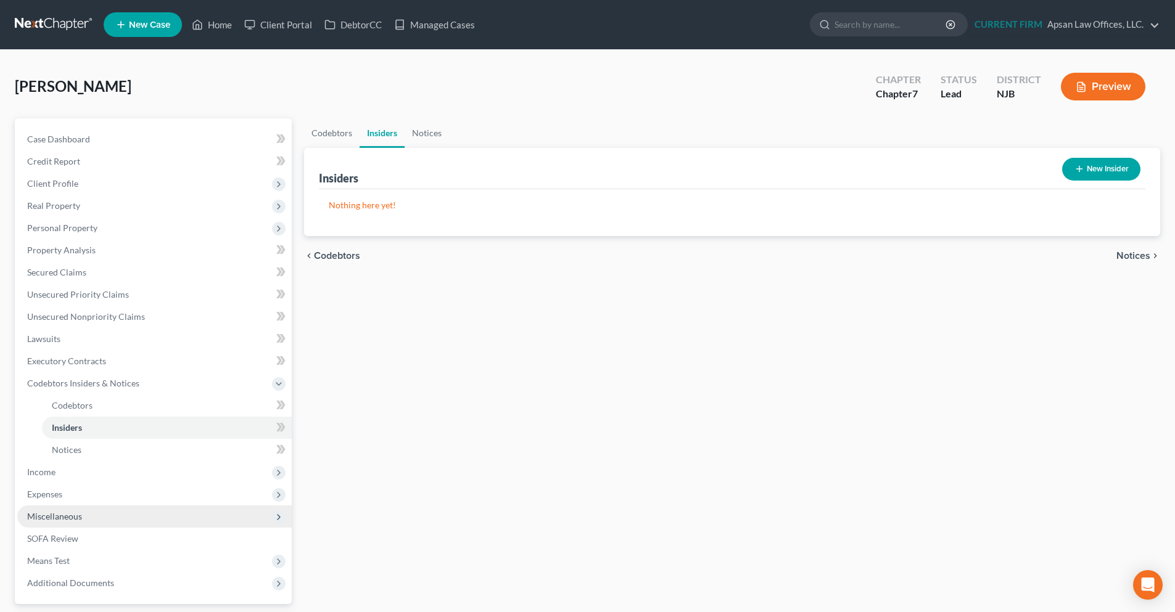
click at [81, 520] on span "Miscellaneous" at bounding box center [154, 517] width 274 height 22
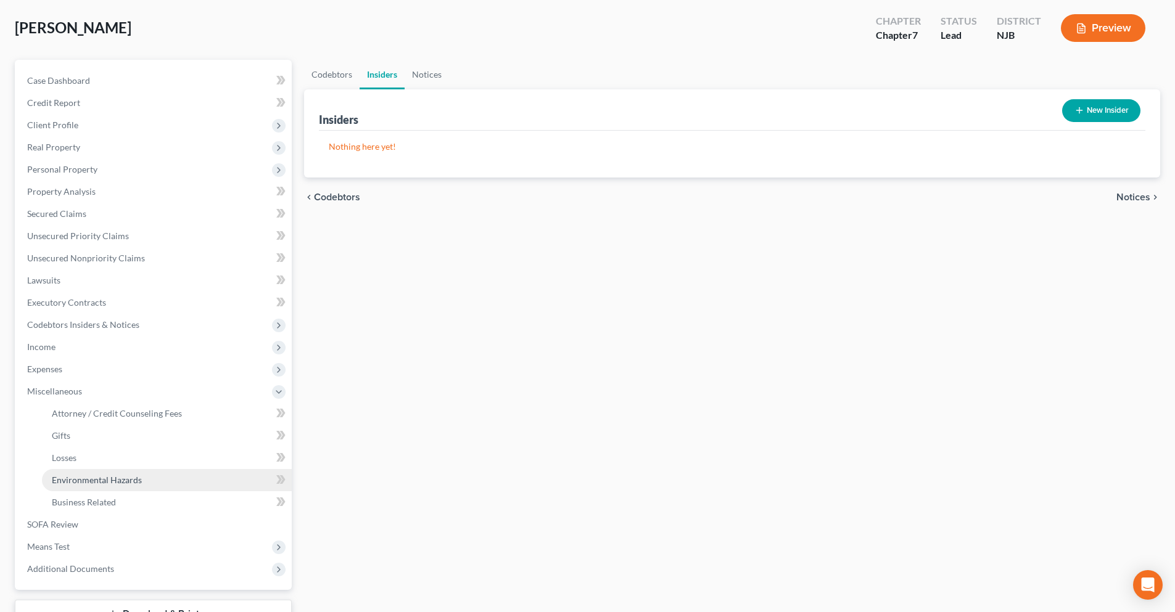
scroll to position [62, 0]
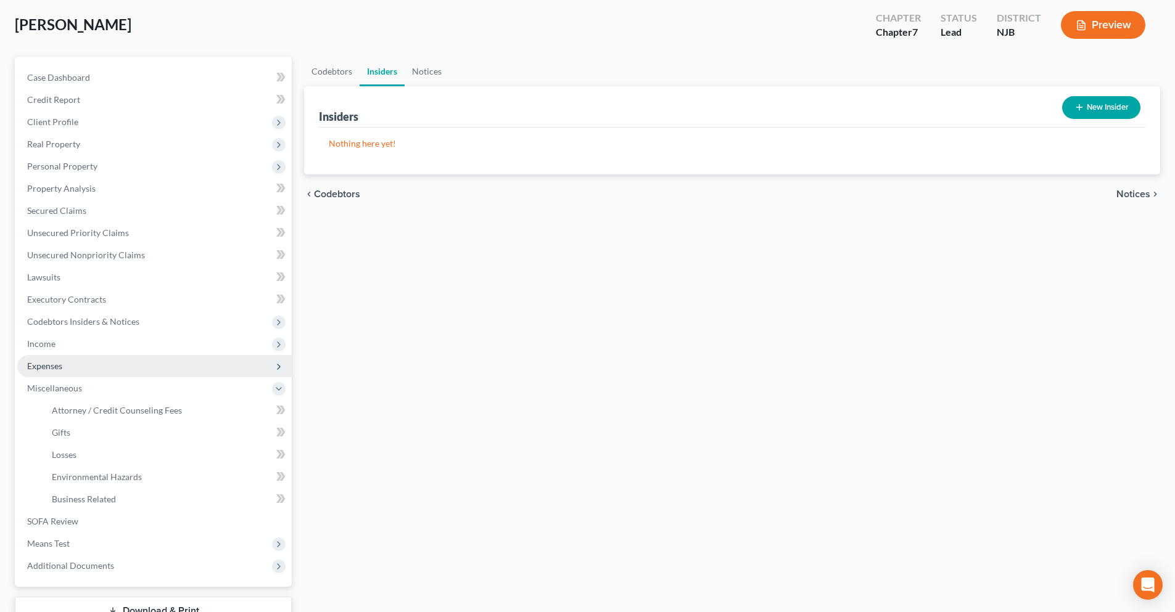
click at [67, 367] on span "Expenses" at bounding box center [154, 366] width 274 height 22
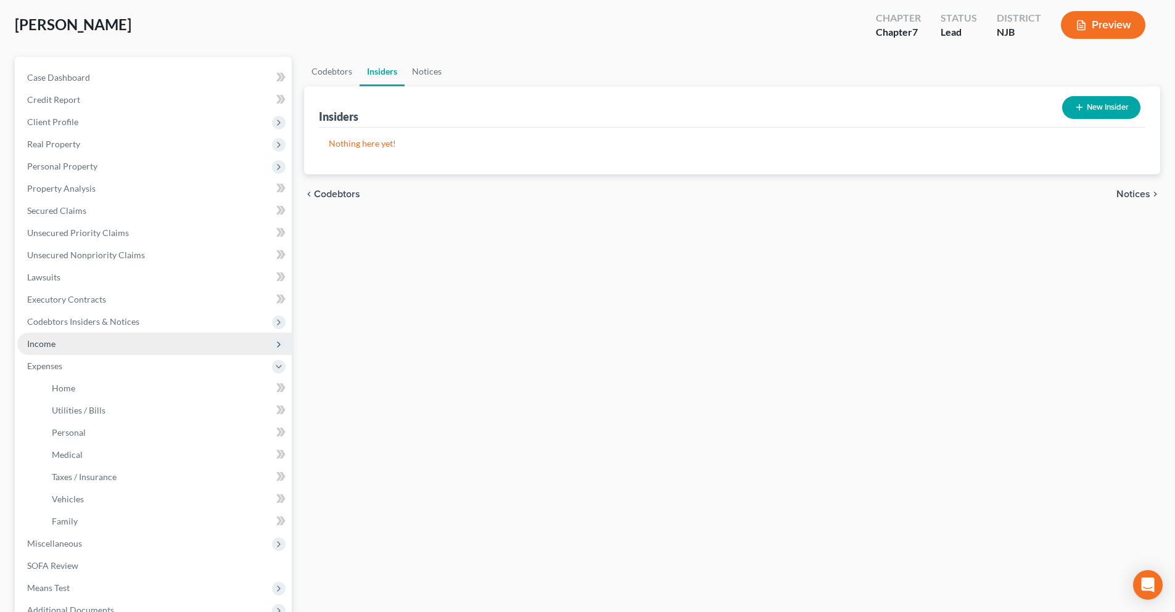
click at [67, 347] on span "Income" at bounding box center [154, 344] width 274 height 22
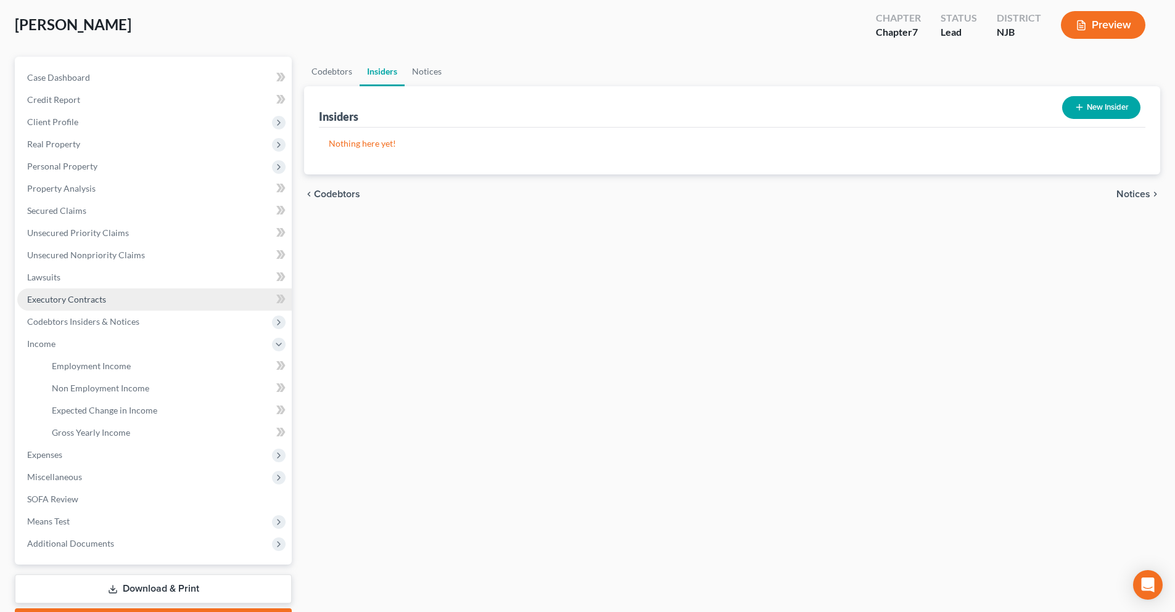
click at [62, 303] on span "Executory Contracts" at bounding box center [66, 299] width 79 height 10
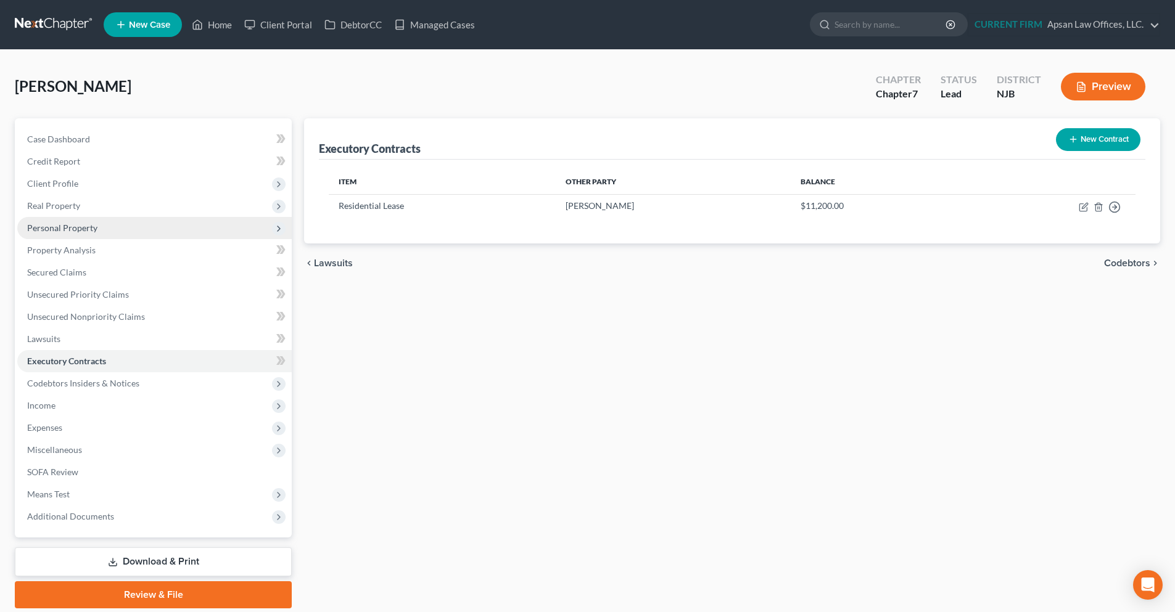
click at [84, 229] on span "Personal Property" at bounding box center [62, 228] width 70 height 10
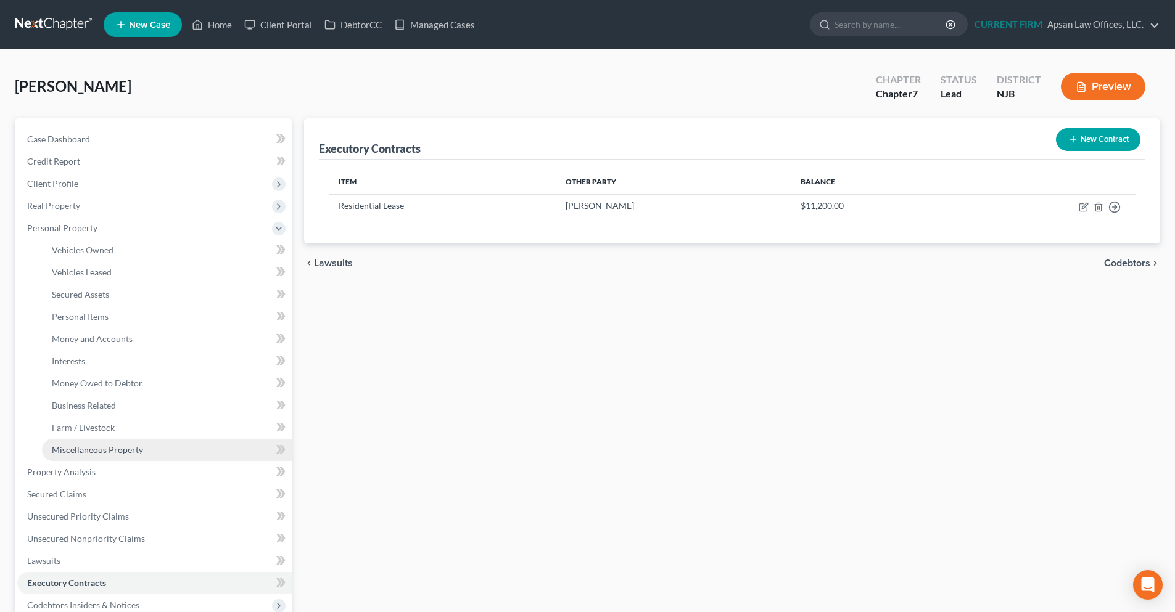
click at [118, 458] on link "Miscellaneous Property" at bounding box center [167, 450] width 250 height 22
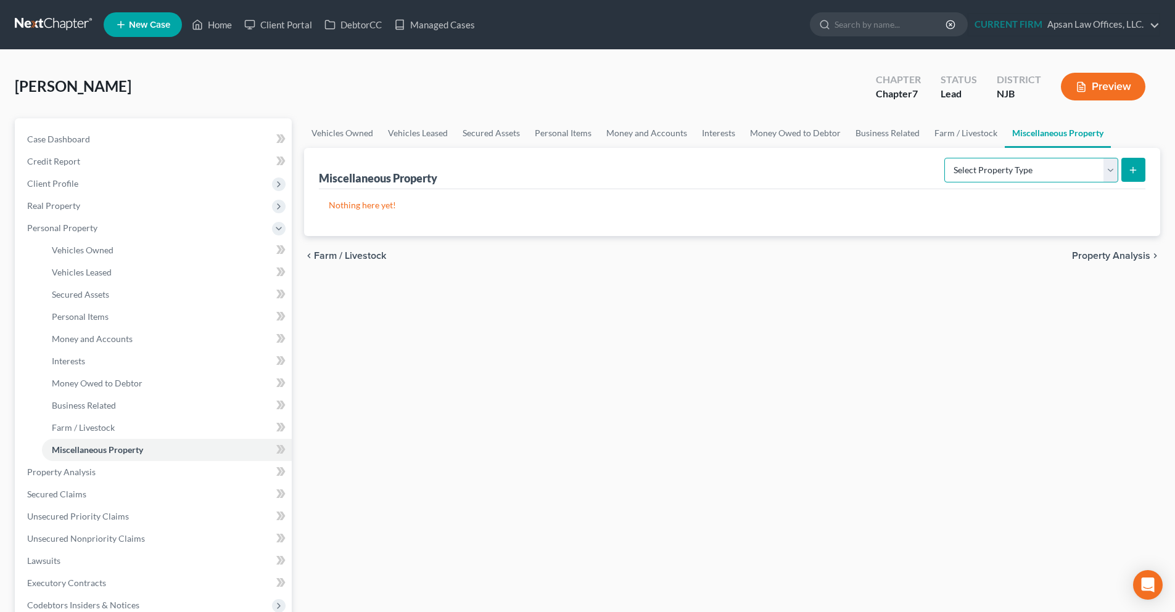
click at [1108, 175] on select "Select Property Type Assigned for Creditor Benefit Within 1 Year Holding for An…" at bounding box center [1031, 170] width 174 height 25
select select "transferred"
click at [944, 158] on select "Select Property Type Assigned for Creditor Benefit Within 1 Year Holding for An…" at bounding box center [1031, 170] width 174 height 25
click at [1134, 173] on icon "submit" at bounding box center [1133, 170] width 10 height 10
select select "Ordinary (within 2 years)"
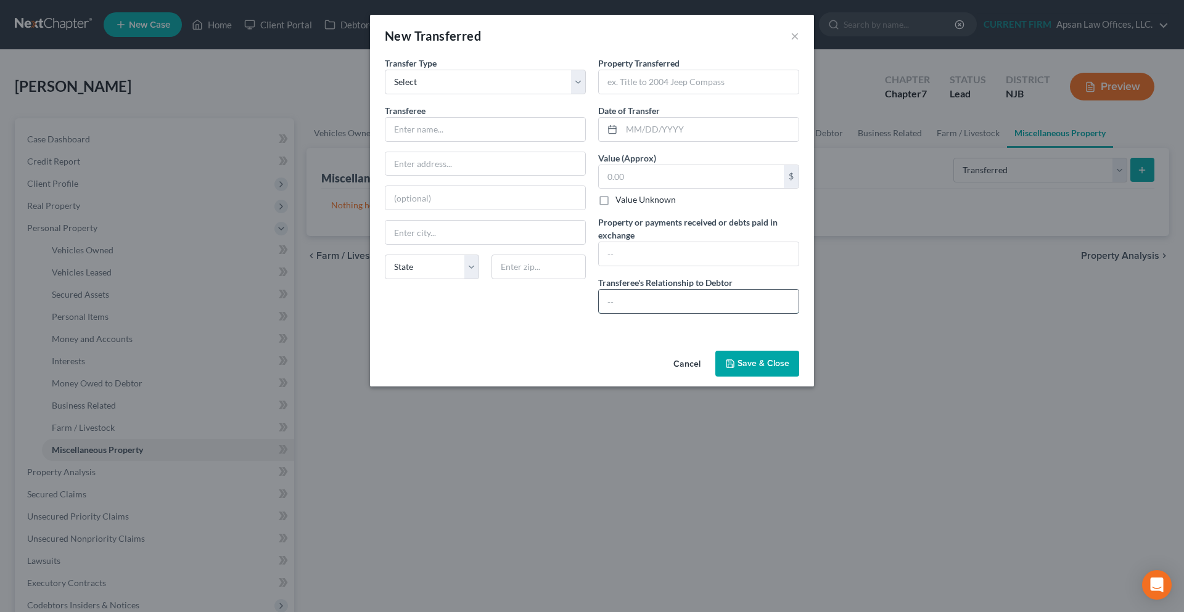
click at [618, 296] on input "text" at bounding box center [699, 301] width 200 height 23
type input "Sister"
click at [639, 247] on input "text" at bounding box center [699, 253] width 200 height 23
click at [620, 253] on input "text" at bounding box center [699, 253] width 200 height 23
paste input "Debtor Zelles paycheck to sister. Sister uses funds to pay debtor’s living expe…"
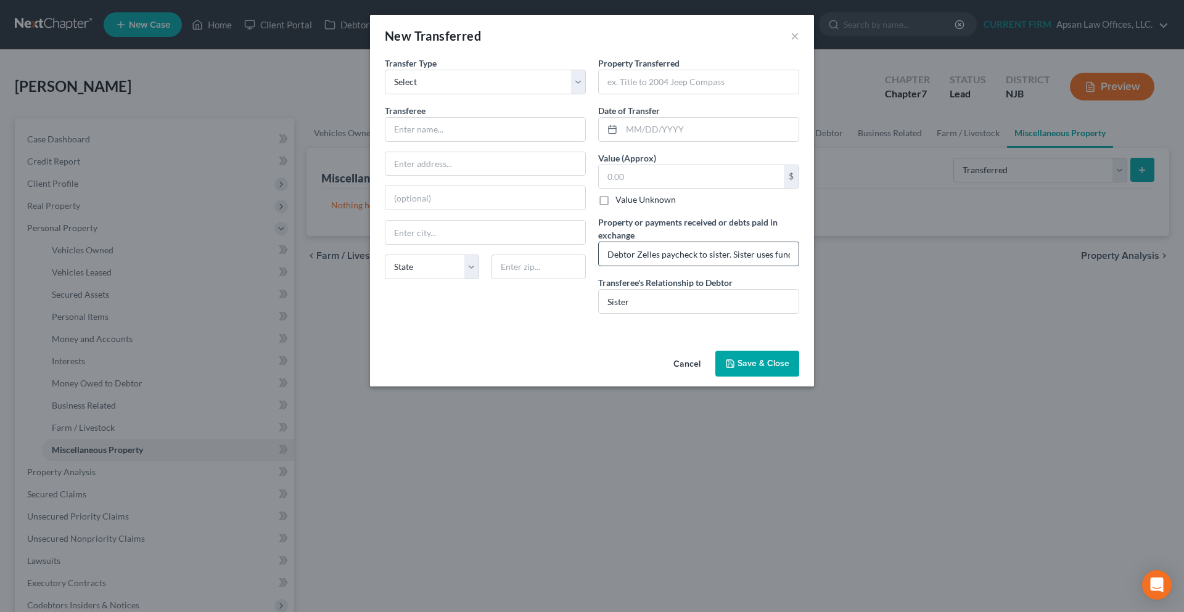
scroll to position [0, 286]
type input "Debtor Zelles paycheck to sister. Sister uses funds to pay debtor’s living expe…"
click at [615, 202] on label "Value Unknown" at bounding box center [645, 200] width 60 height 12
click at [620, 202] on input "Value Unknown" at bounding box center [624, 198] width 8 height 8
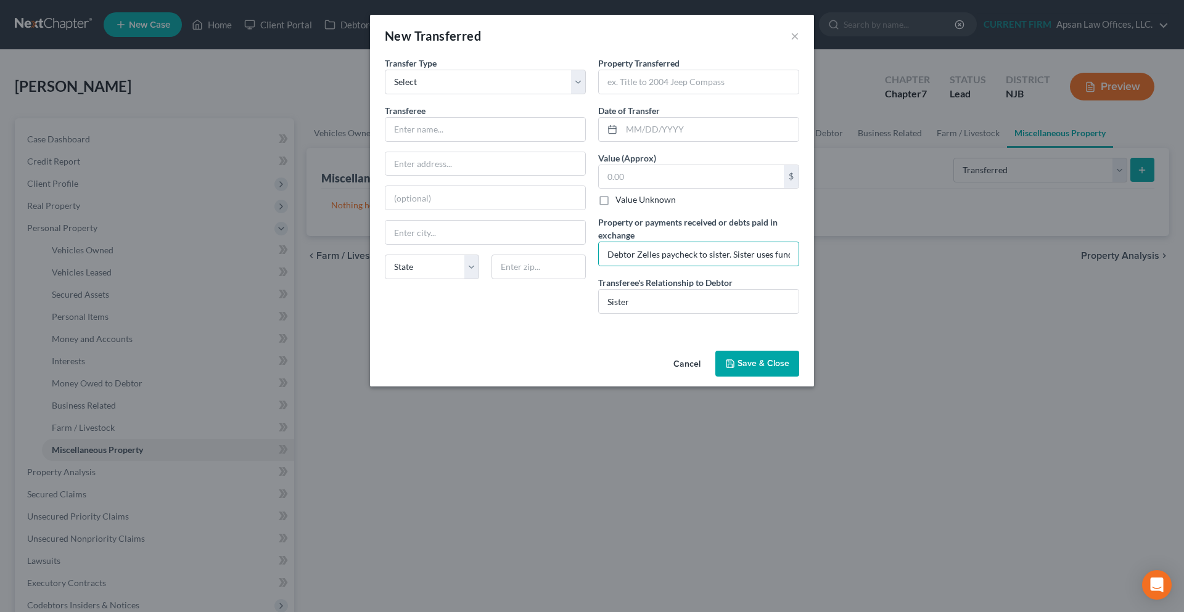
checkbox input "true"
type input "0.00"
click at [618, 86] on input "text" at bounding box center [699, 81] width 200 height 23
click at [631, 87] on input "text" at bounding box center [699, 81] width 200 height 23
type input "M"
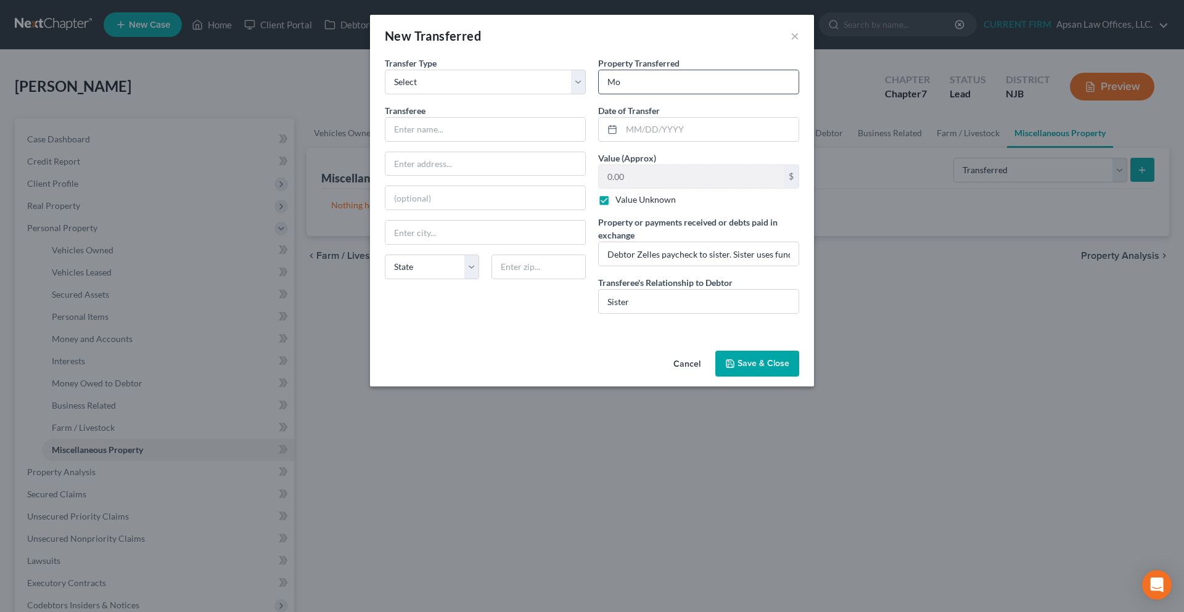
type input "M"
type input "A"
type input "All wages except"
click at [631, 134] on input "text" at bounding box center [710, 129] width 177 height 23
click at [495, 201] on input "text" at bounding box center [485, 197] width 200 height 23
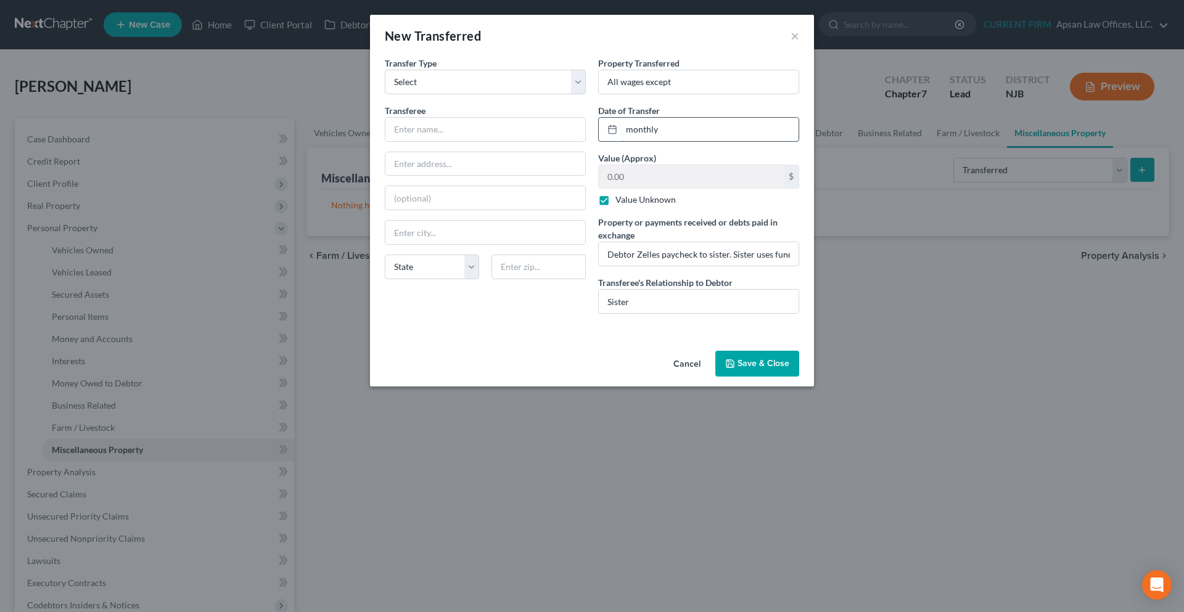
click at [667, 132] on input "monthly" at bounding box center [710, 129] width 177 height 23
drag, startPoint x: 667, startPoint y: 132, endPoint x: 628, endPoint y: 138, distance: 38.7
click at [628, 138] on input "monthly" at bounding box center [710, 129] width 177 height 23
type input "b"
type input "monthly"
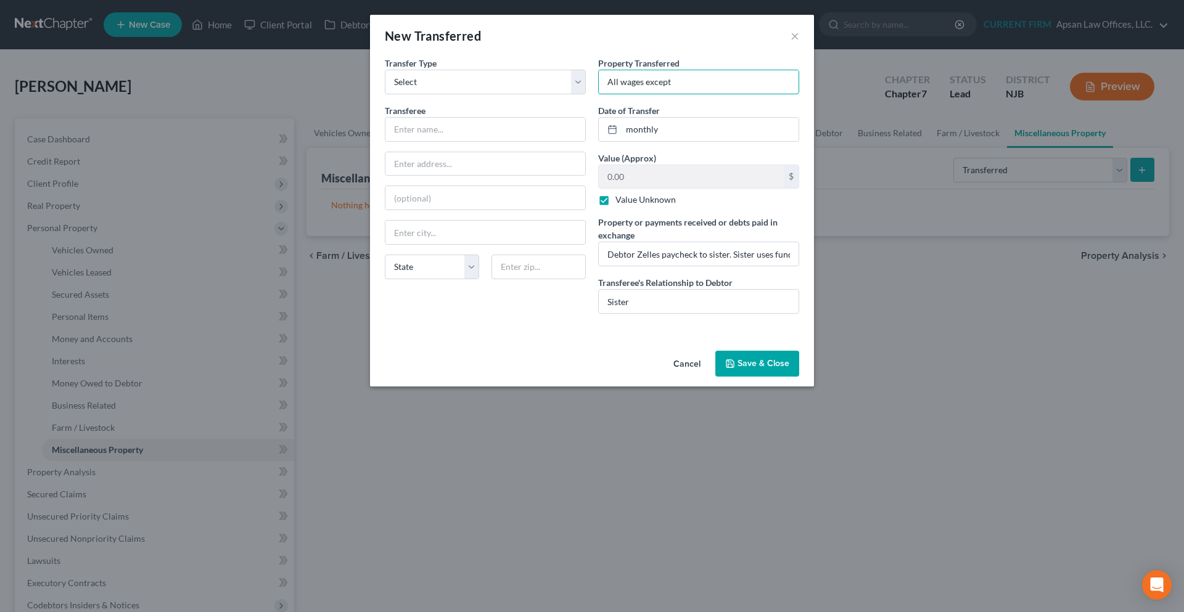
drag, startPoint x: 680, startPoint y: 78, endPoint x: 589, endPoint y: 84, distance: 91.5
click at [589, 84] on div "Transfer Type * Select Ordinary (within 2 years) Within 10 Years Transferee * S…" at bounding box center [592, 190] width 427 height 267
paste input "Debtor transfers substantially all wages each pay period, retaining only a smal…"
type input "Debtor transfers substantially all wages each pay period, retaining only a smal…"
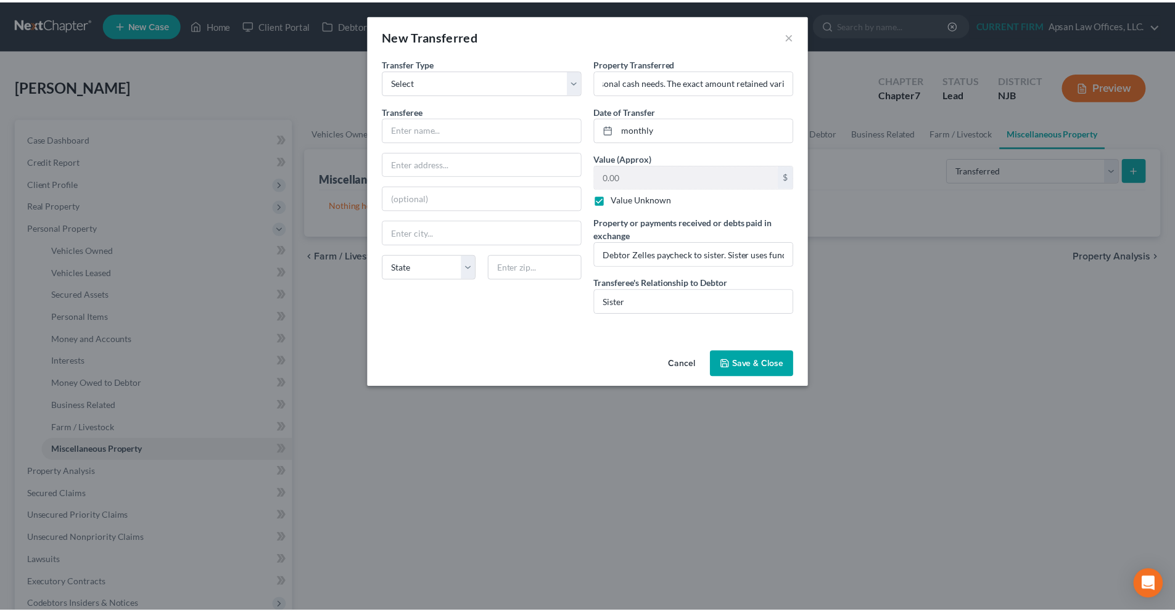
scroll to position [0, 0]
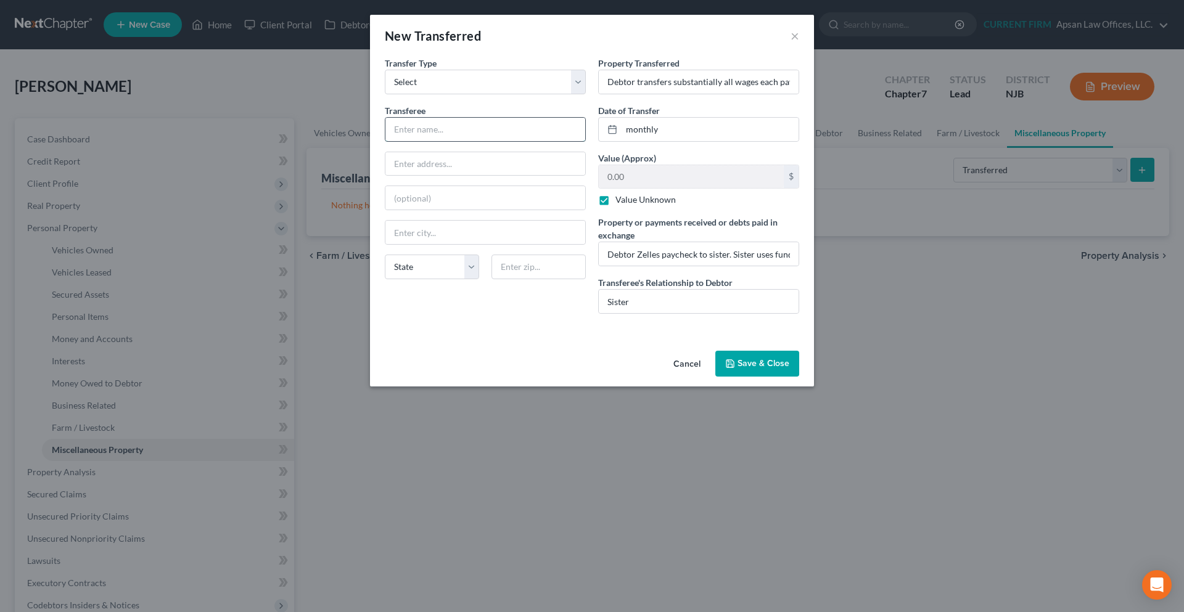
click at [434, 128] on input "text" at bounding box center [485, 129] width 200 height 23
paste input "Nancy Gajdzisz"
type input "Nancy Gajdzisz"
click at [432, 157] on input "text" at bounding box center [485, 163] width 200 height 23
click at [417, 163] on input "text" at bounding box center [485, 163] width 200 height 23
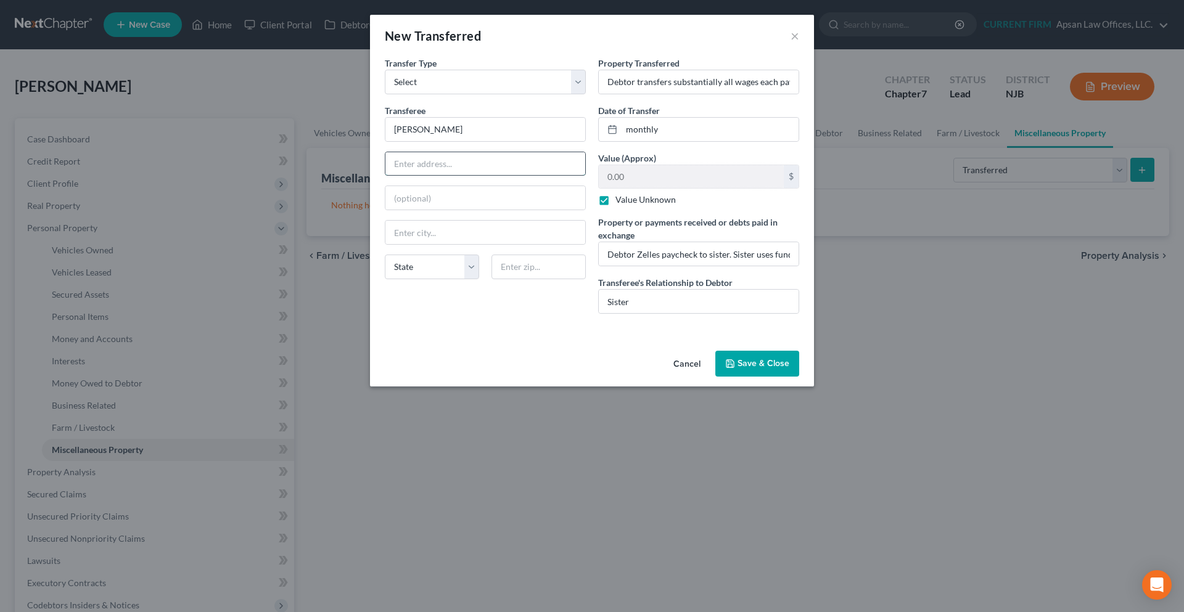
paste input "71 Hope Rd,"
type input "71 Hope Rd,"
click at [526, 273] on input "text" at bounding box center [538, 267] width 94 height 25
type input "07825"
click at [530, 233] on input "text" at bounding box center [485, 232] width 200 height 23
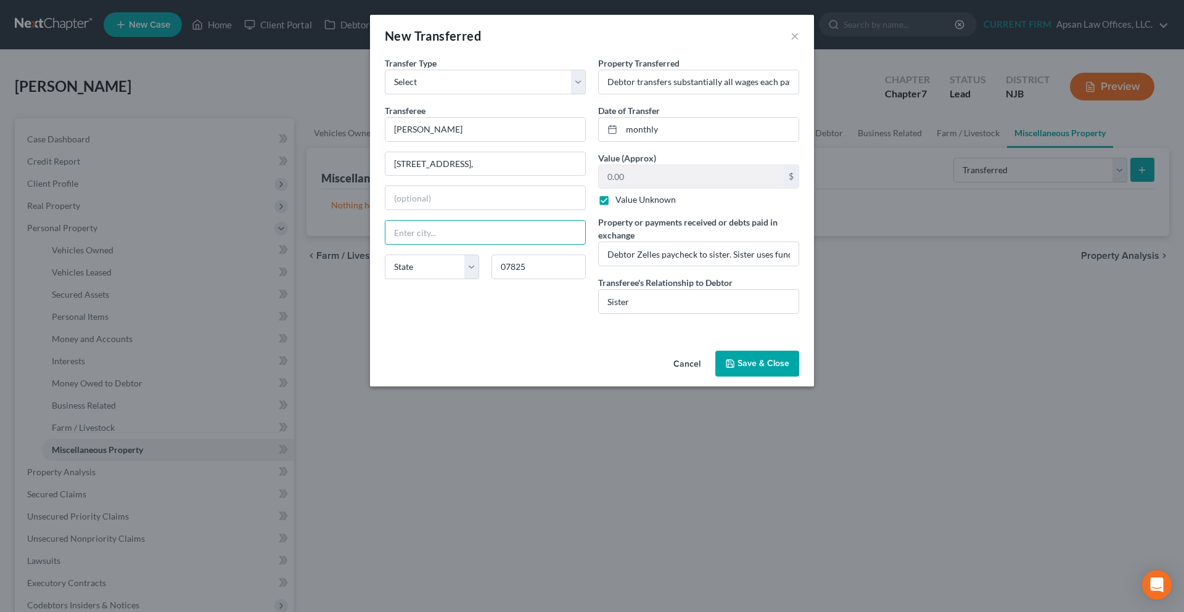
type input "Blairstown"
click at [758, 356] on button "Save & Close" at bounding box center [757, 364] width 84 height 26
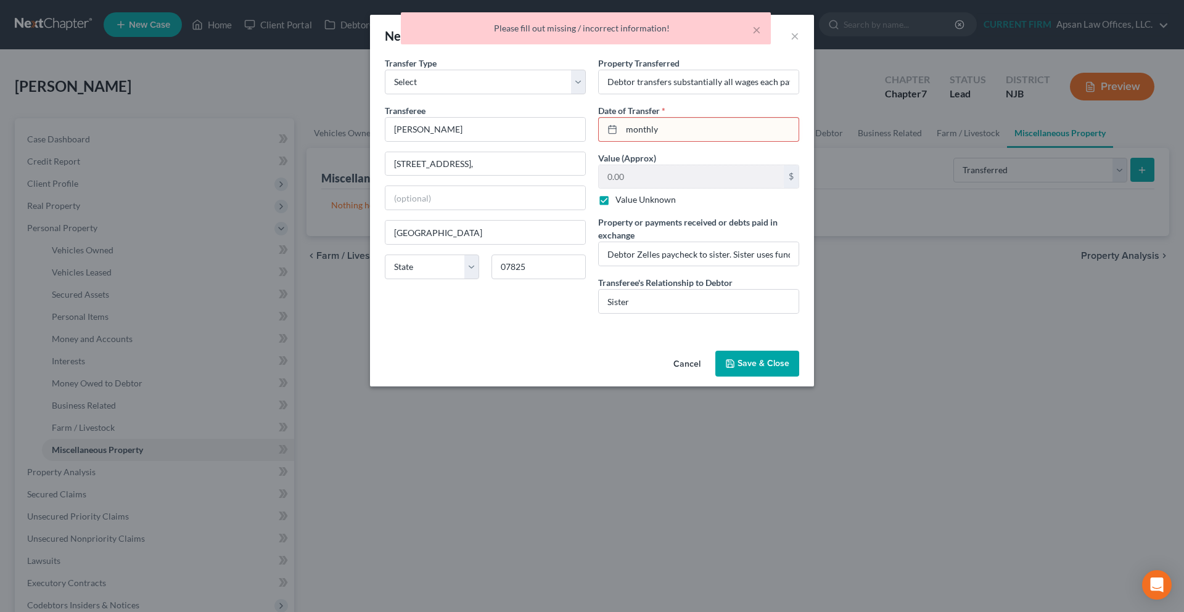
click at [683, 133] on input "monthly" at bounding box center [710, 129] width 177 height 23
drag, startPoint x: 662, startPoint y: 133, endPoint x: 615, endPoint y: 133, distance: 46.9
click at [615, 133] on div "monthly" at bounding box center [698, 129] width 201 height 25
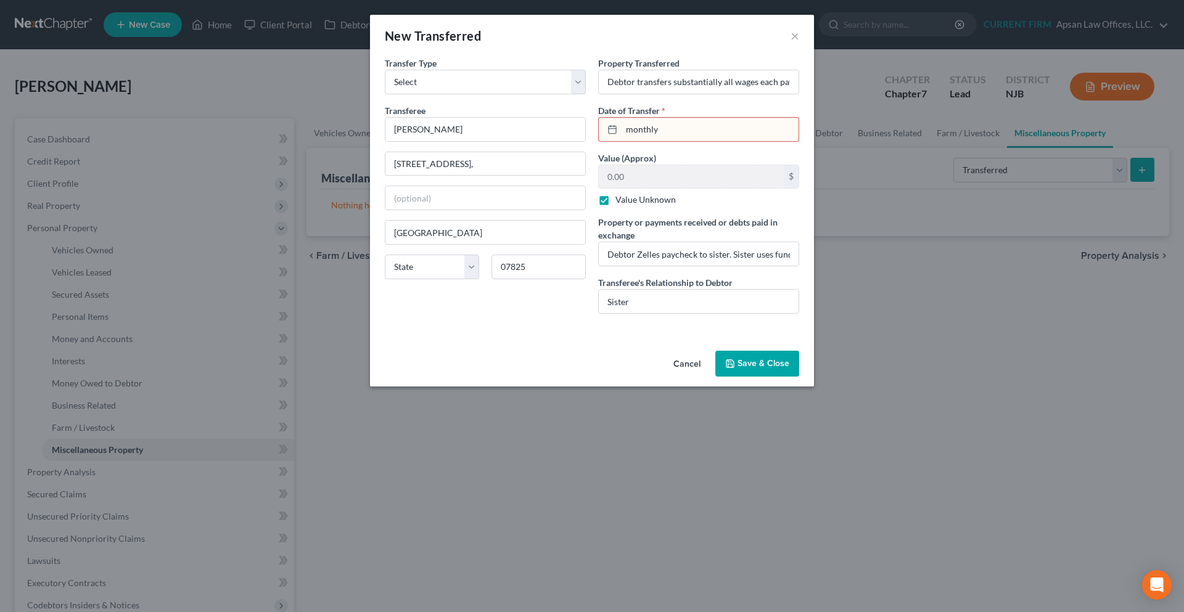
click at [689, 129] on input "monthly" at bounding box center [710, 129] width 177 height 23
drag, startPoint x: 689, startPoint y: 129, endPoint x: 622, endPoint y: 138, distance: 67.2
click at [622, 138] on input "monthly" at bounding box center [710, 129] width 177 height 23
click at [490, 165] on input "71 Hope Rd," at bounding box center [485, 163] width 200 height 23
type input "71 Hope Rd"
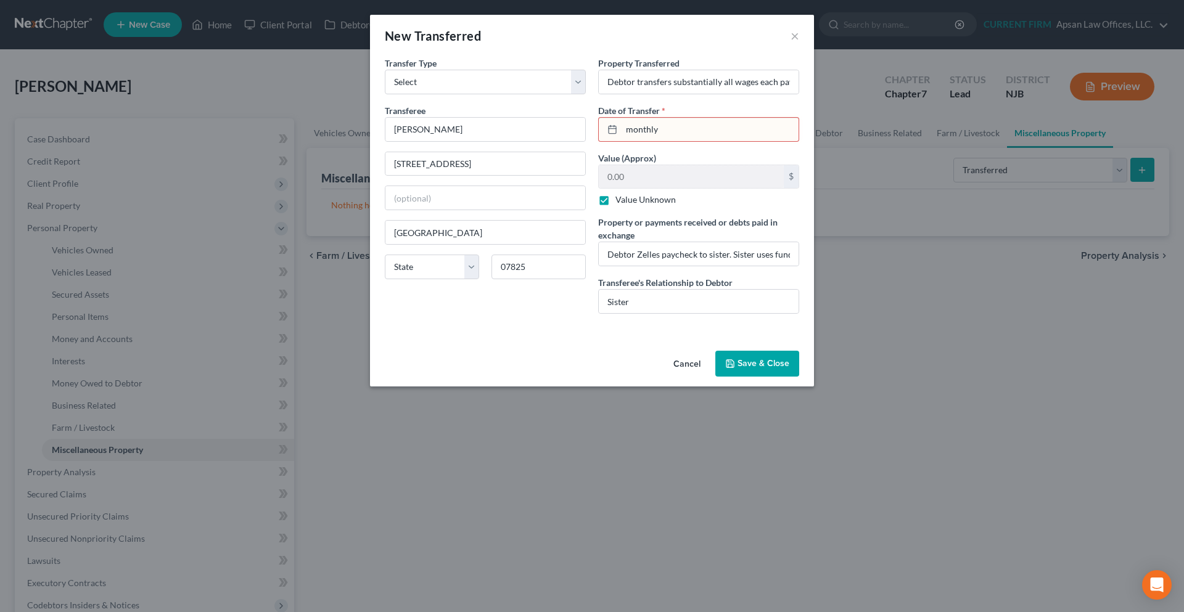
drag, startPoint x: 665, startPoint y: 129, endPoint x: 625, endPoint y: 131, distance: 40.1
click at [625, 131] on input "monthly" at bounding box center [710, 129] width 177 height 23
type input "08/22/2025"
click at [744, 364] on button "Save & Close" at bounding box center [757, 364] width 84 height 26
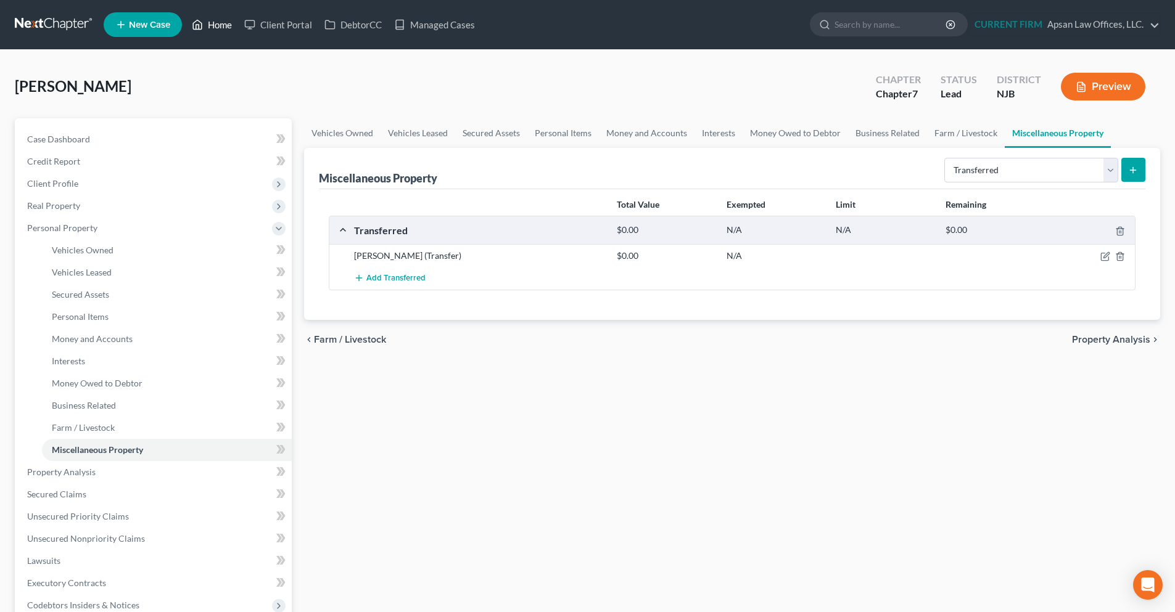
click at [216, 20] on link "Home" at bounding box center [212, 25] width 52 height 22
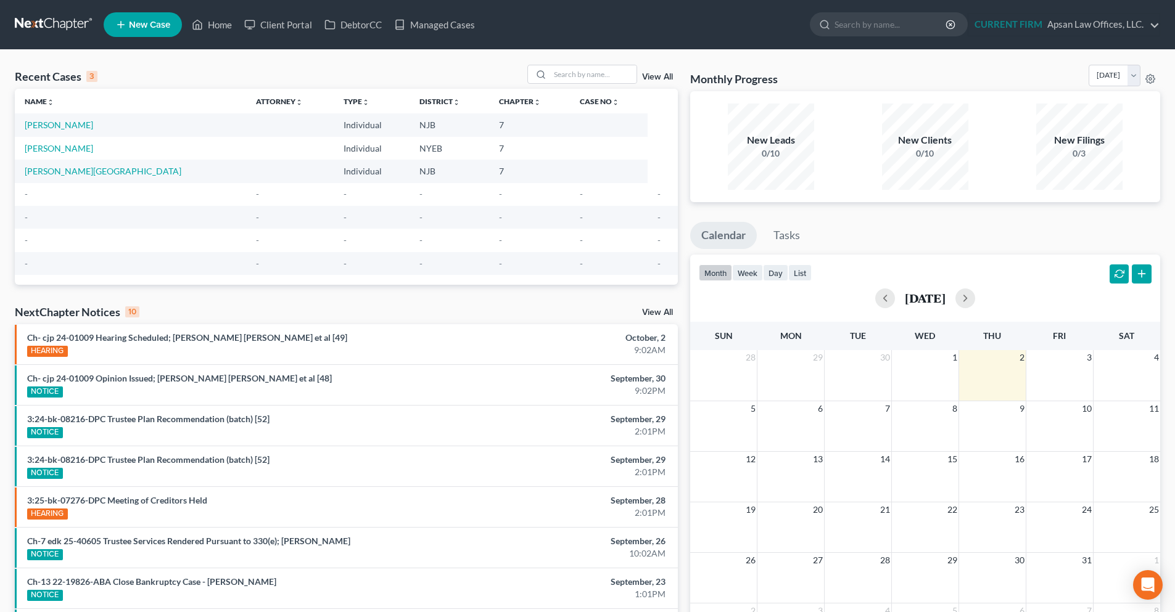
click at [58, 30] on link at bounding box center [54, 25] width 79 height 22
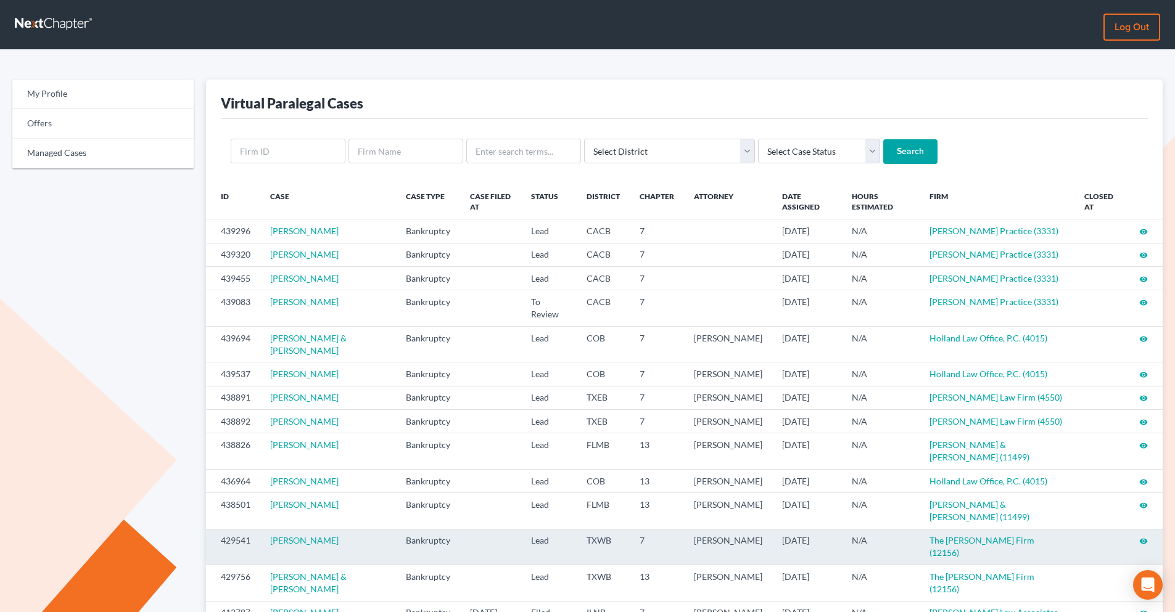
click at [1143, 542] on icon "visibility" at bounding box center [1143, 541] width 9 height 9
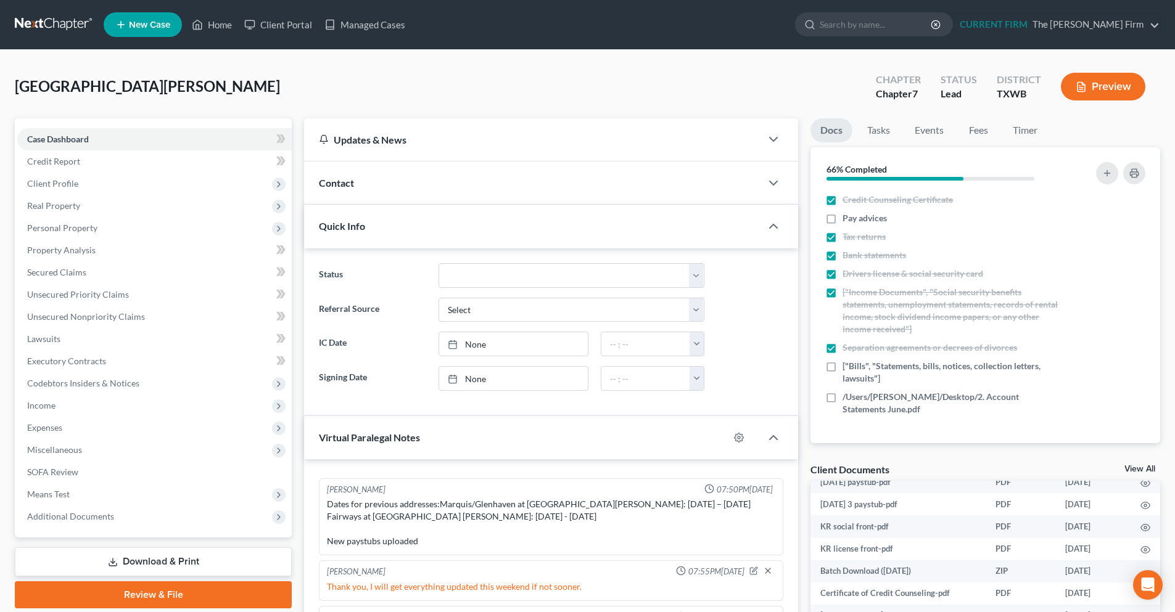
click at [55, 25] on link at bounding box center [54, 25] width 79 height 22
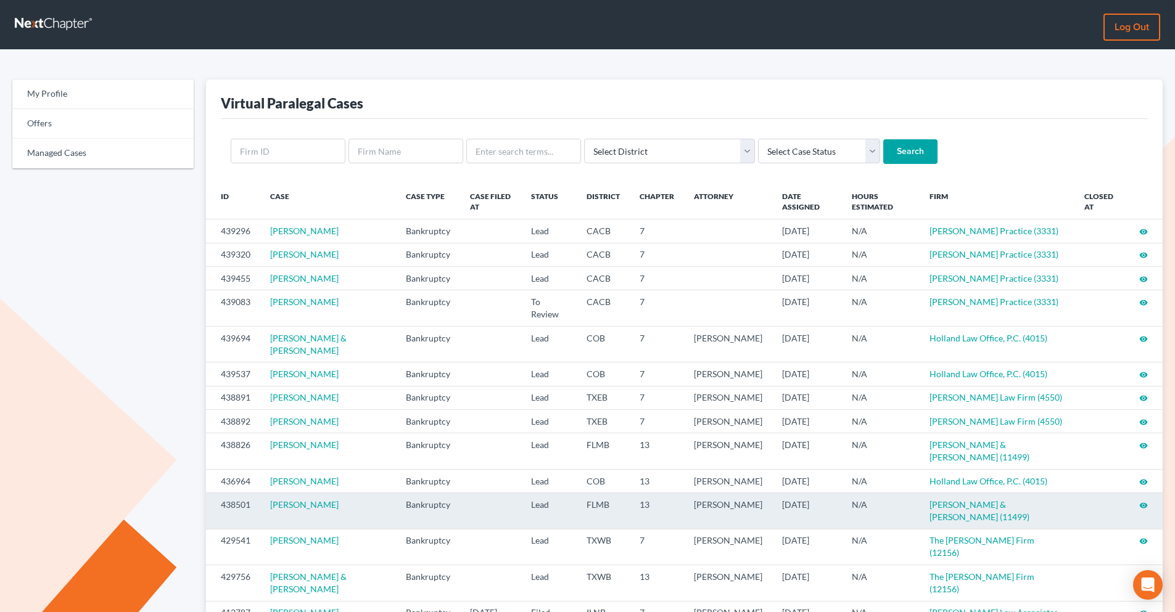
click at [1140, 506] on icon "visibility" at bounding box center [1143, 505] width 9 height 9
